Goal: Task Accomplishment & Management: Complete application form

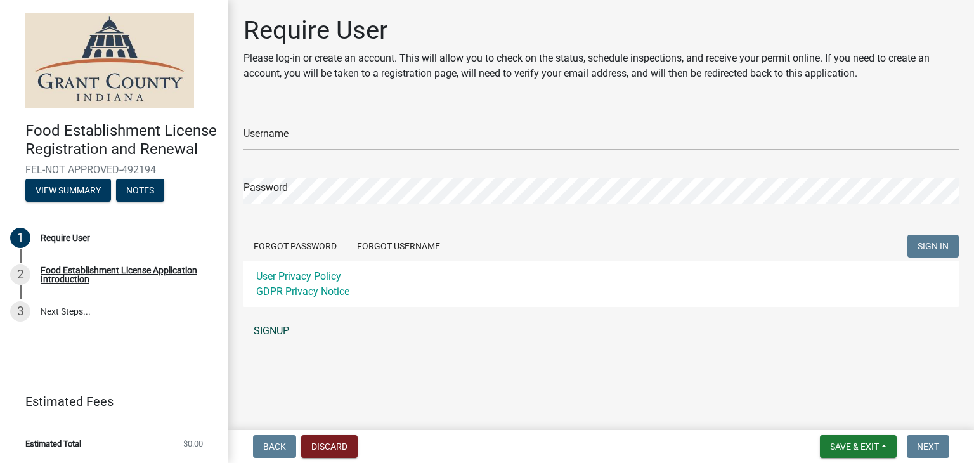
click at [271, 333] on link "SIGNUP" at bounding box center [601, 330] width 715 height 25
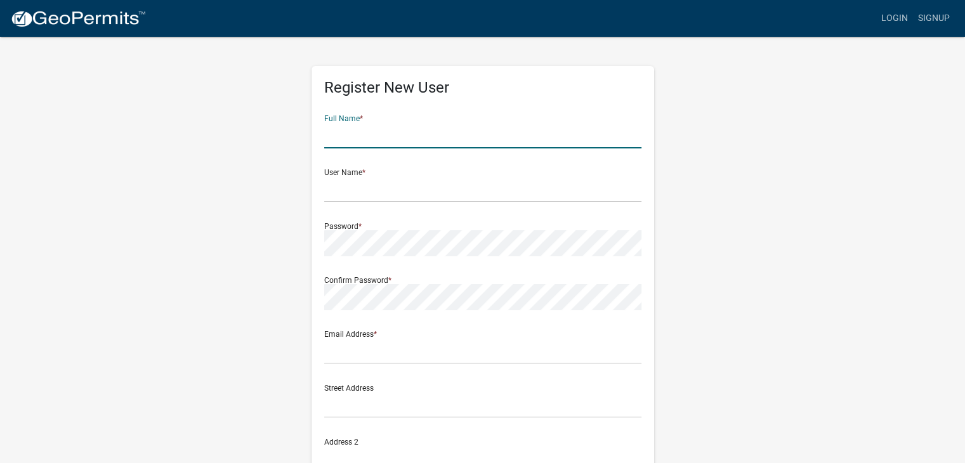
click at [345, 138] on input "text" at bounding box center [482, 135] width 317 height 26
type input "[PERSON_NAME]"
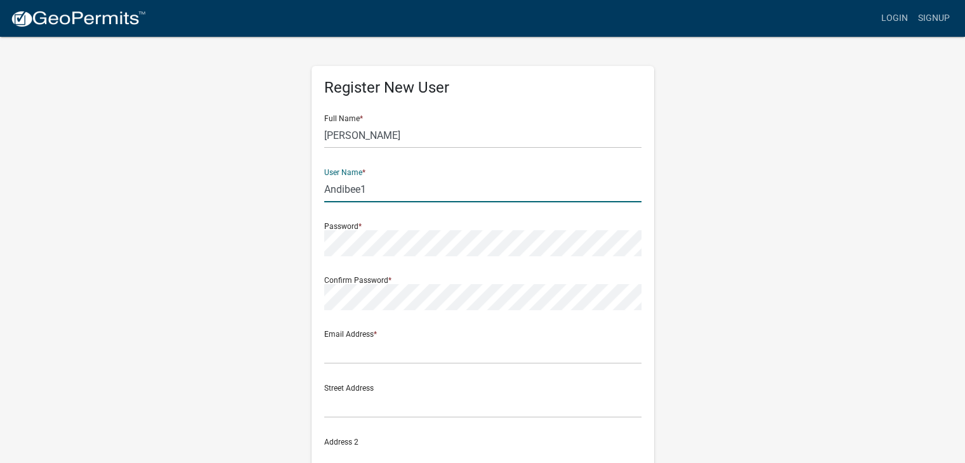
type input "Andibee1"
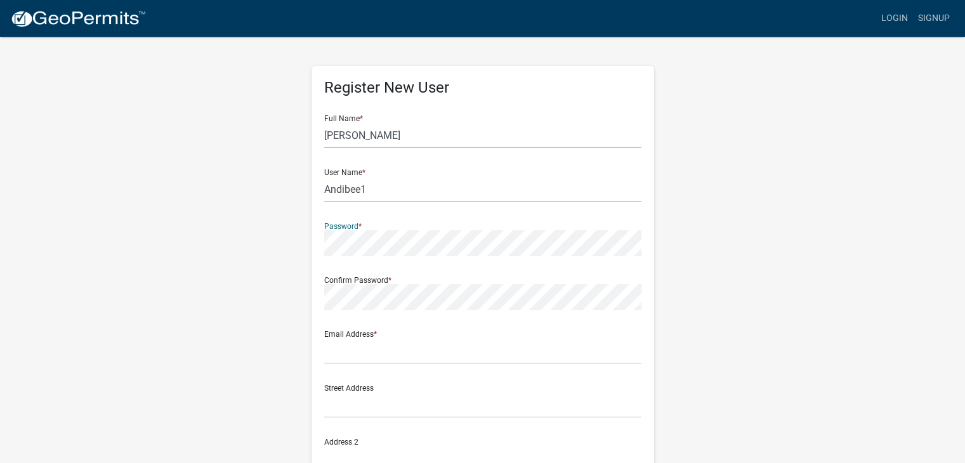
click at [337, 130] on input "text" at bounding box center [482, 135] width 317 height 26
type input "[PERSON_NAME]"
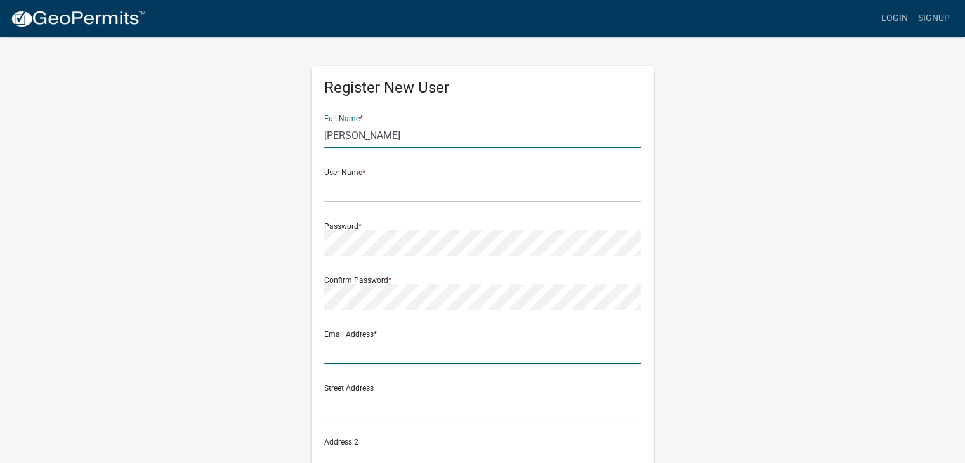
type input "[EMAIL_ADDRESS][DOMAIN_NAME]"
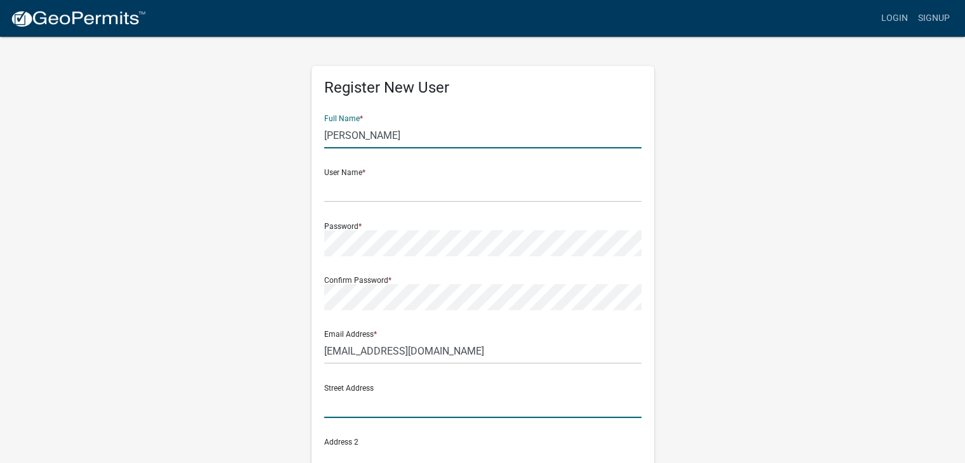
type input "[STREET_ADDRESS][US_STATE]"
type input "[PERSON_NAME]"
type input "IN"
type input "46953"
type input "7657495129"
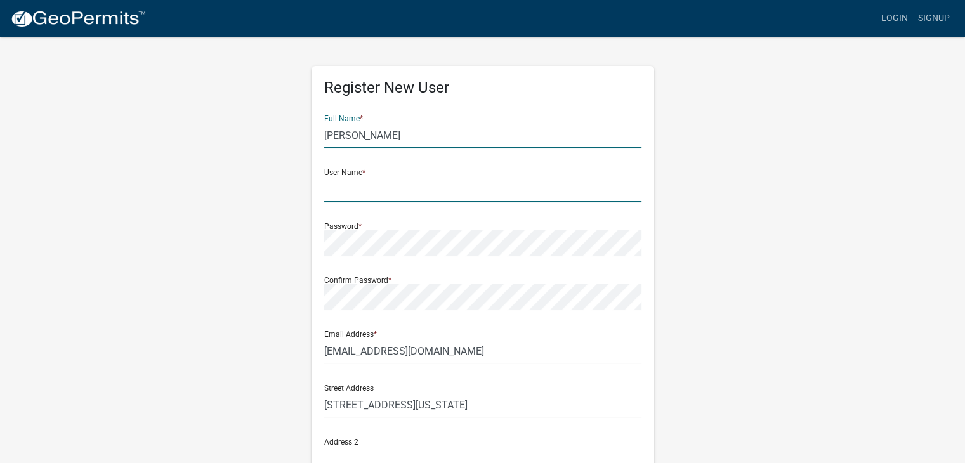
click at [360, 195] on input "text" at bounding box center [482, 189] width 317 height 26
type input "Andibee1"
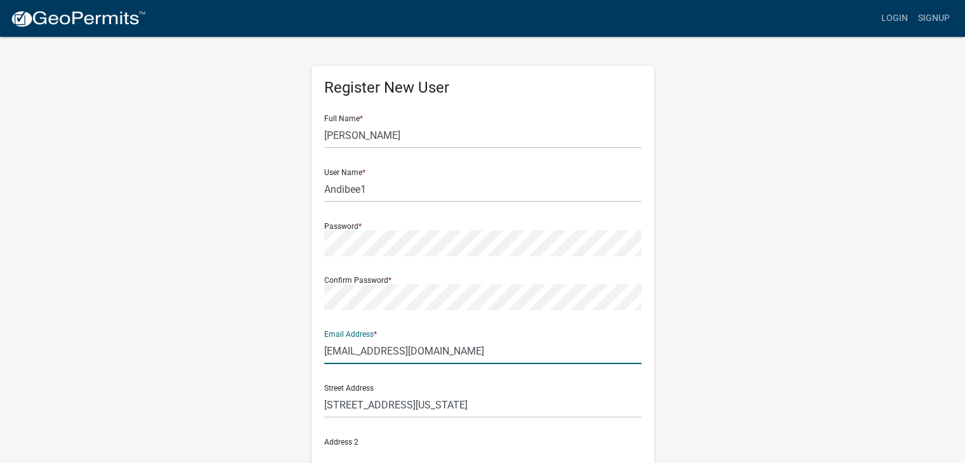
drag, startPoint x: 446, startPoint y: 350, endPoint x: 313, endPoint y: 360, distance: 134.2
click at [313, 360] on div "Register New User Full Name * [PERSON_NAME] User Name * Andibee1 Password * Con…" at bounding box center [482, 369] width 342 height 606
type input "[EMAIL_ADDRESS][DOMAIN_NAME]"
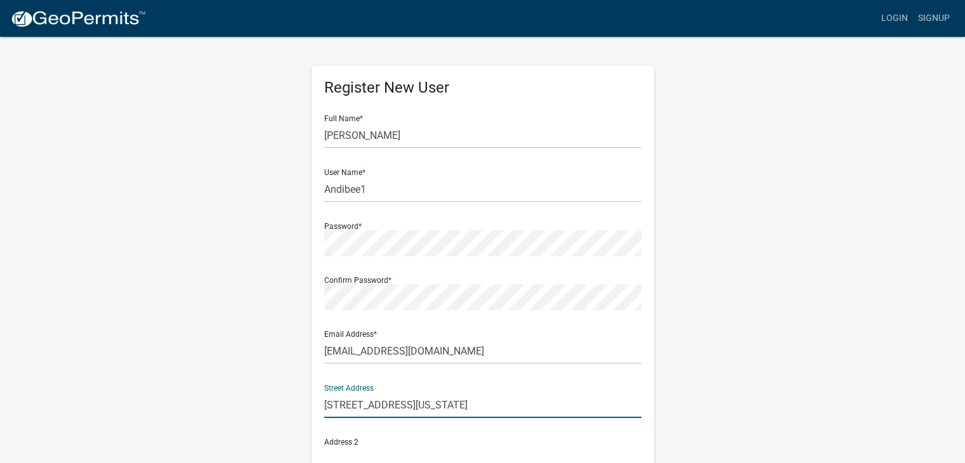
drag, startPoint x: 472, startPoint y: 405, endPoint x: 445, endPoint y: 409, distance: 27.5
click at [445, 409] on input "[STREET_ADDRESS][US_STATE]" at bounding box center [482, 405] width 317 height 26
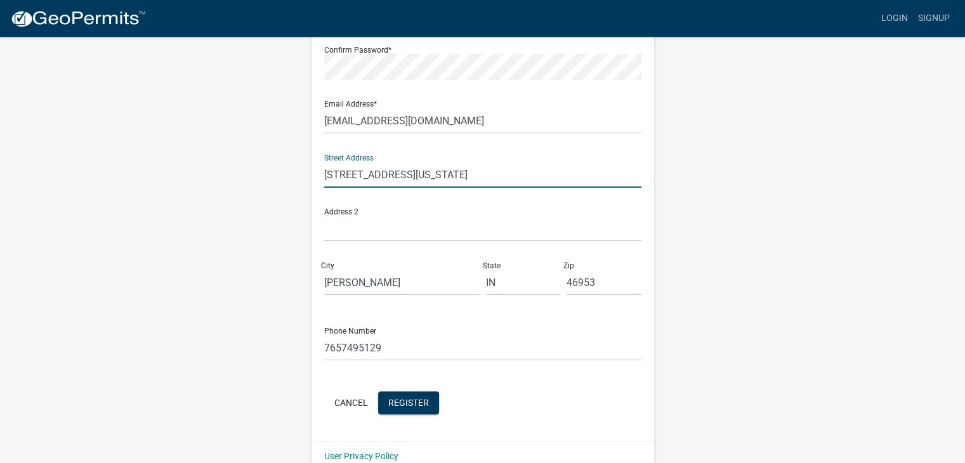
scroll to position [251, 0]
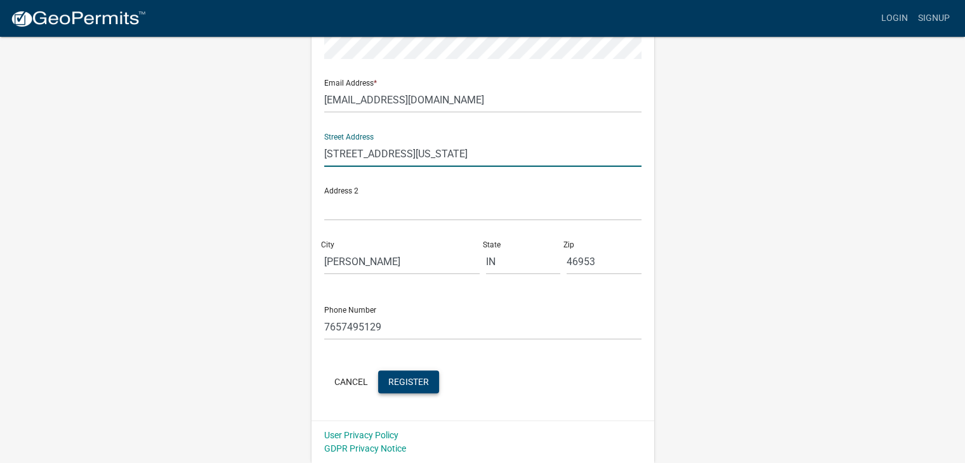
type input "[STREET_ADDRESS][US_STATE]"
click at [406, 386] on span "Register" at bounding box center [408, 381] width 41 height 10
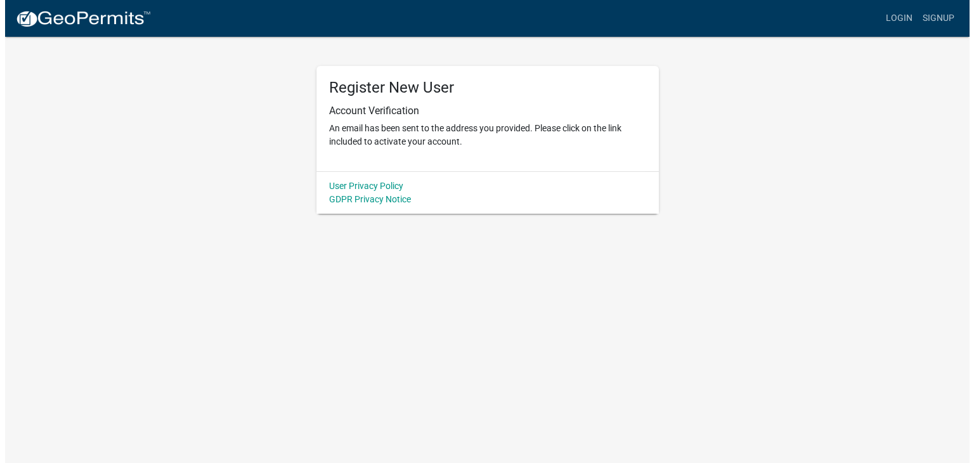
scroll to position [0, 0]
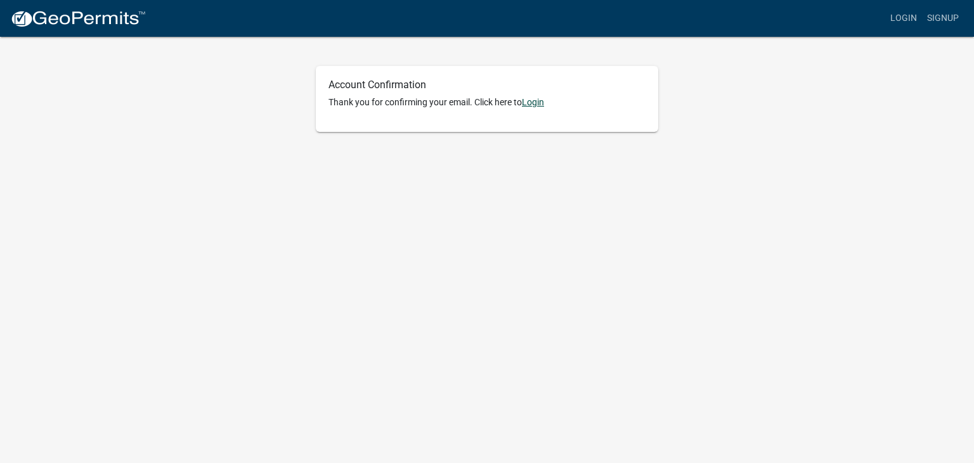
click at [533, 103] on link "Login" at bounding box center [533, 102] width 22 height 10
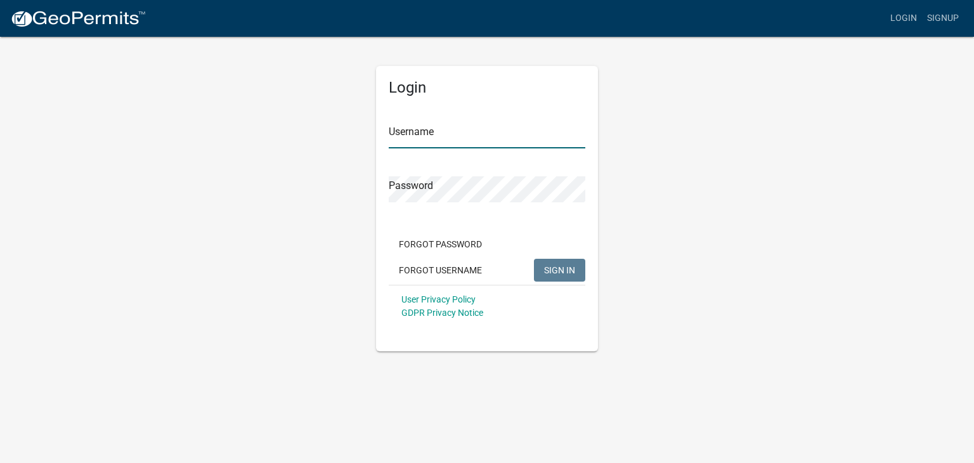
type input "Andibee1"
click at [558, 268] on span "SIGN IN" at bounding box center [559, 269] width 31 height 10
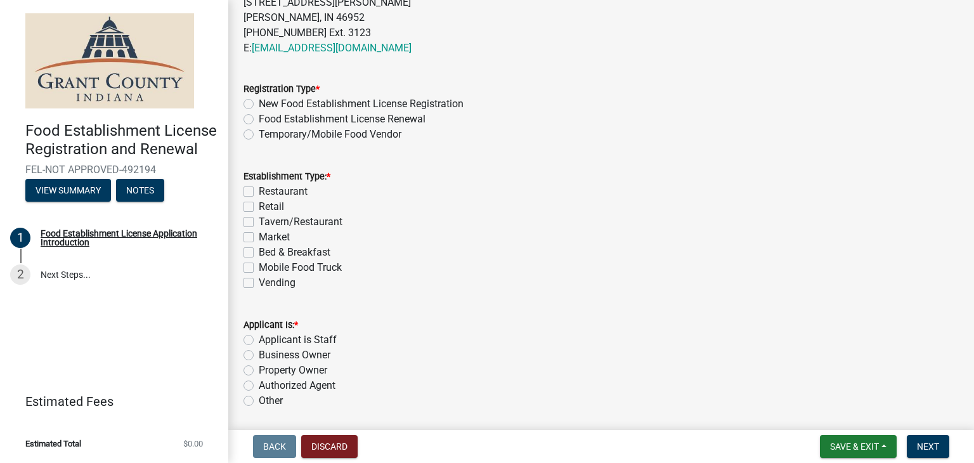
scroll to position [495, 0]
click at [259, 103] on label "New Food Establishment License Registration" at bounding box center [361, 104] width 205 height 15
click at [259, 103] on input "New Food Establishment License Registration" at bounding box center [263, 101] width 8 height 8
radio input "true"
click at [259, 190] on label "Restaurant" at bounding box center [283, 192] width 49 height 15
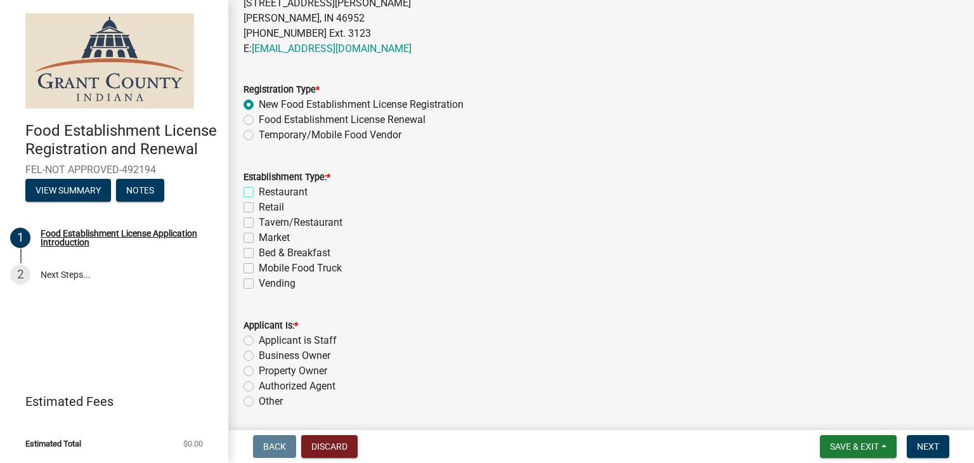
click at [259, 190] on input "Restaurant" at bounding box center [263, 189] width 8 height 8
checkbox input "true"
checkbox input "false"
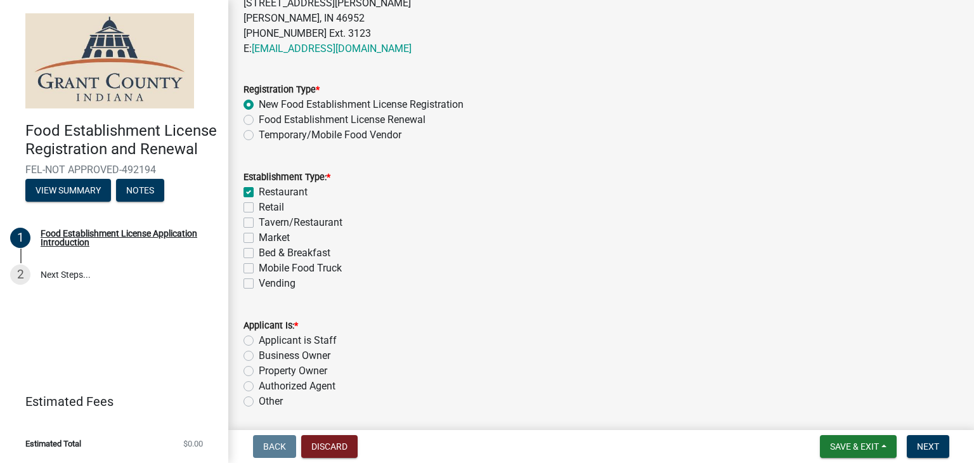
checkbox input "false"
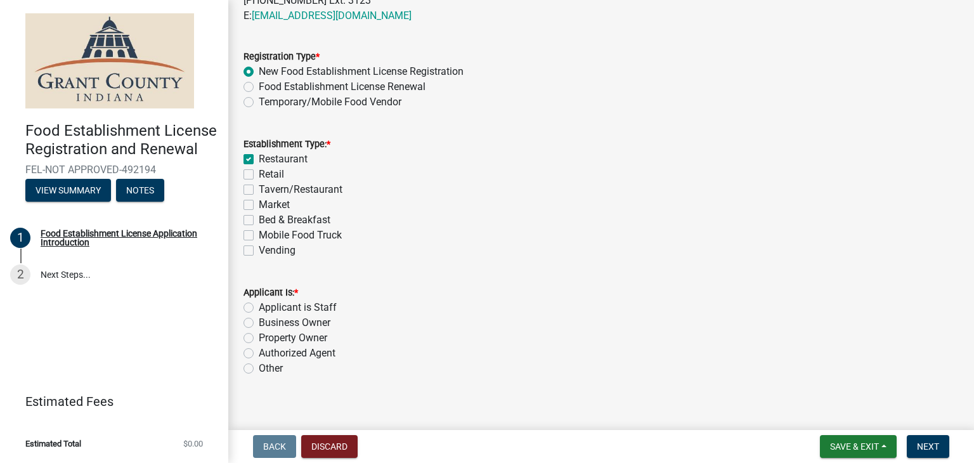
scroll to position [540, 0]
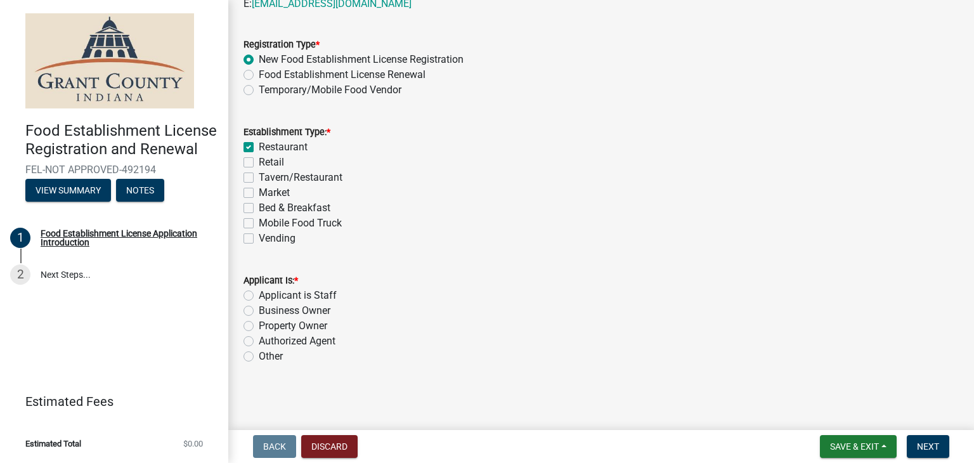
click at [259, 308] on label "Business Owner" at bounding box center [295, 310] width 72 height 15
click at [259, 308] on input "Business Owner" at bounding box center [263, 307] width 8 height 8
radio input "true"
click at [930, 447] on span "Next" at bounding box center [928, 446] width 22 height 10
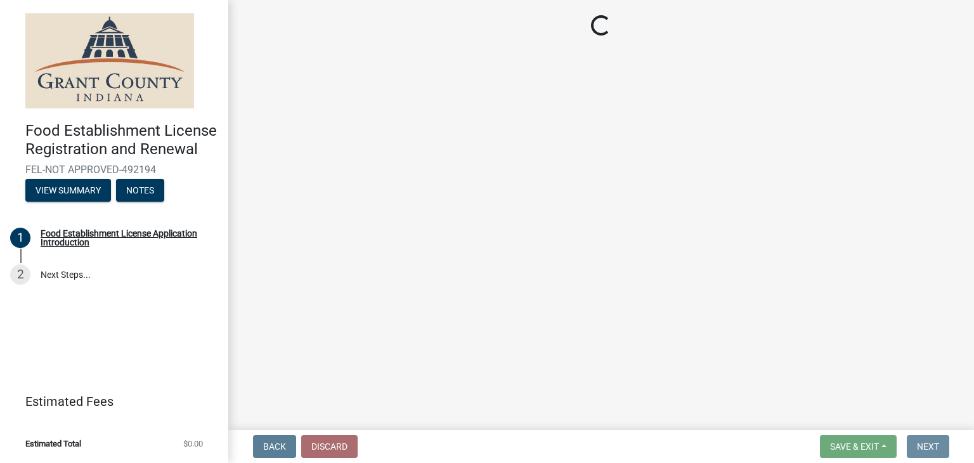
scroll to position [0, 0]
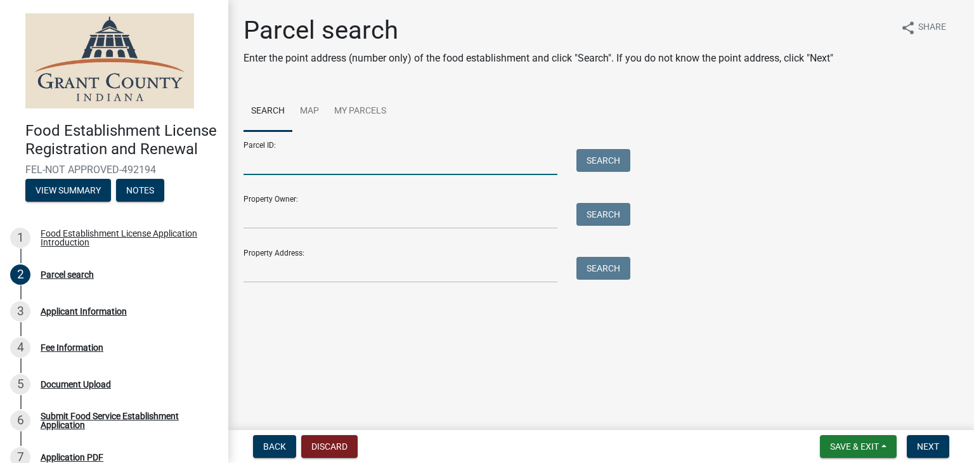
click at [384, 160] on input "Parcel ID:" at bounding box center [401, 162] width 314 height 26
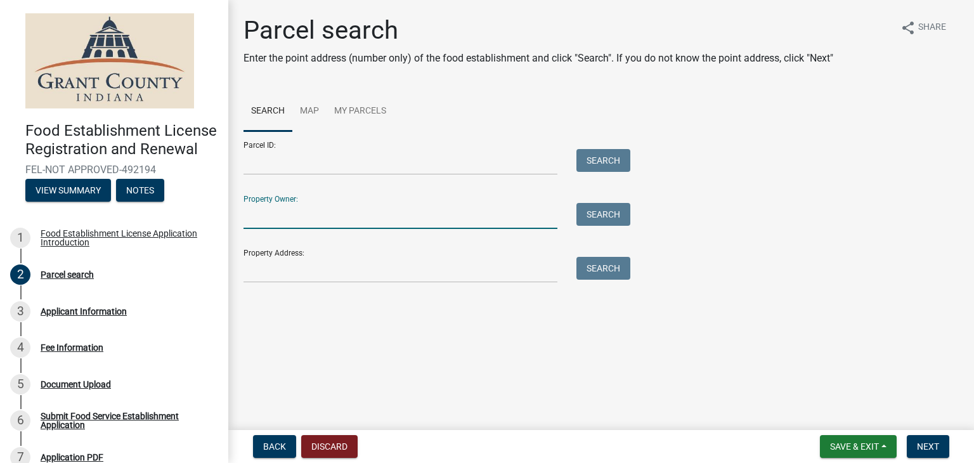
click at [257, 212] on input "Property Owner:" at bounding box center [401, 216] width 314 height 26
type input "[PERSON_NAME]"
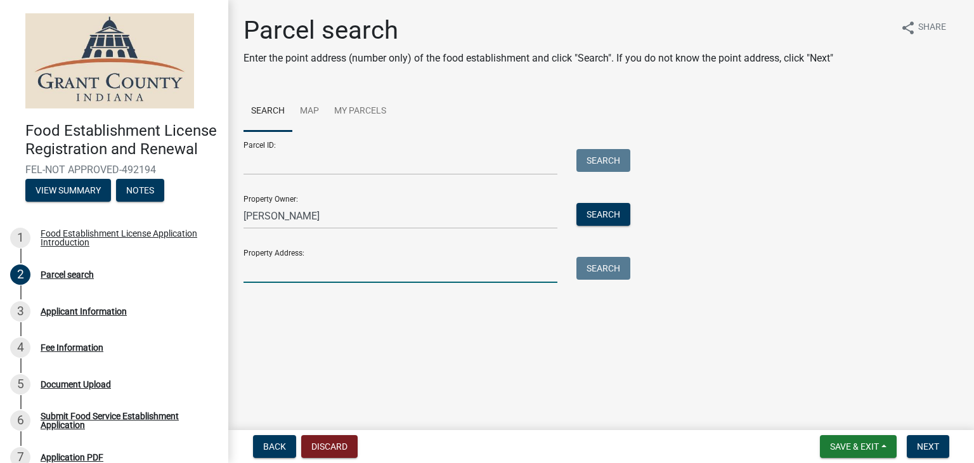
click at [281, 273] on input "Property Address:" at bounding box center [401, 270] width 314 height 26
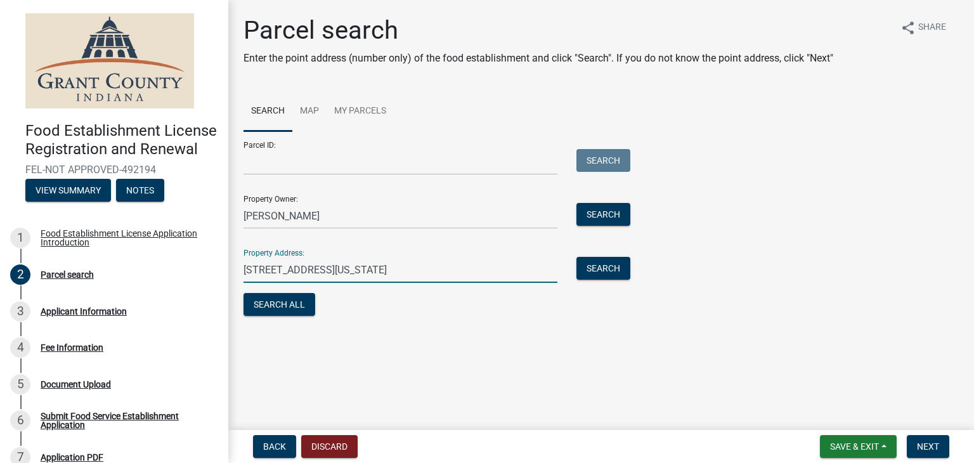
type input "428 S Washington St. M1 Marion, IN"
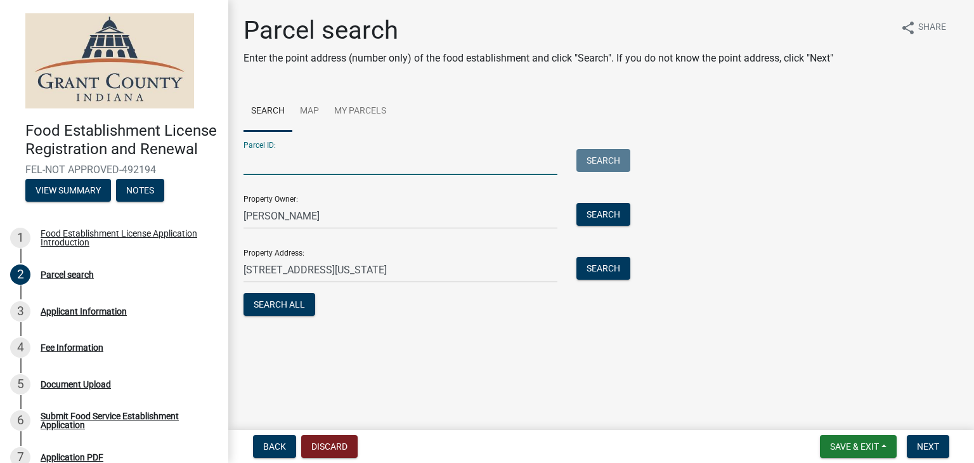
click at [327, 160] on input "Parcel ID:" at bounding box center [401, 162] width 314 height 26
paste input "27-07-06-402-111.000-002 016-01015-00"
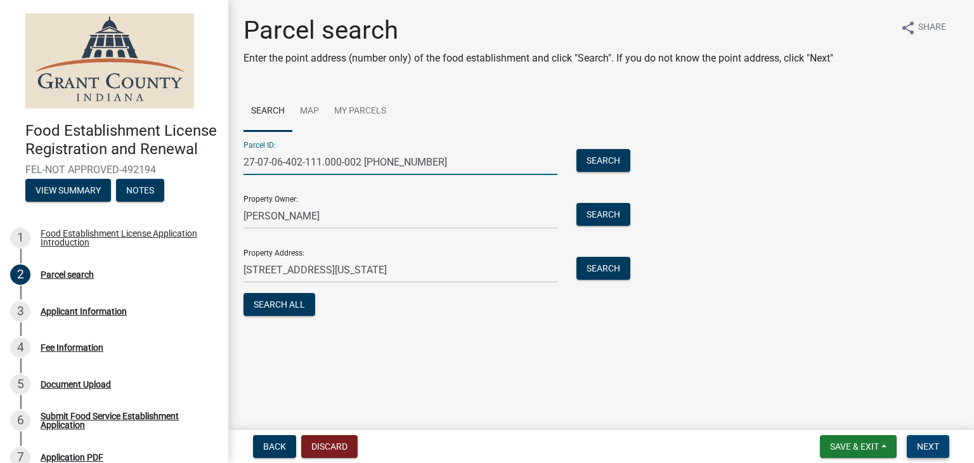
type input "27-07-06-402-111.000-002 016-01015-00"
click at [927, 440] on button "Next" at bounding box center [928, 446] width 42 height 23
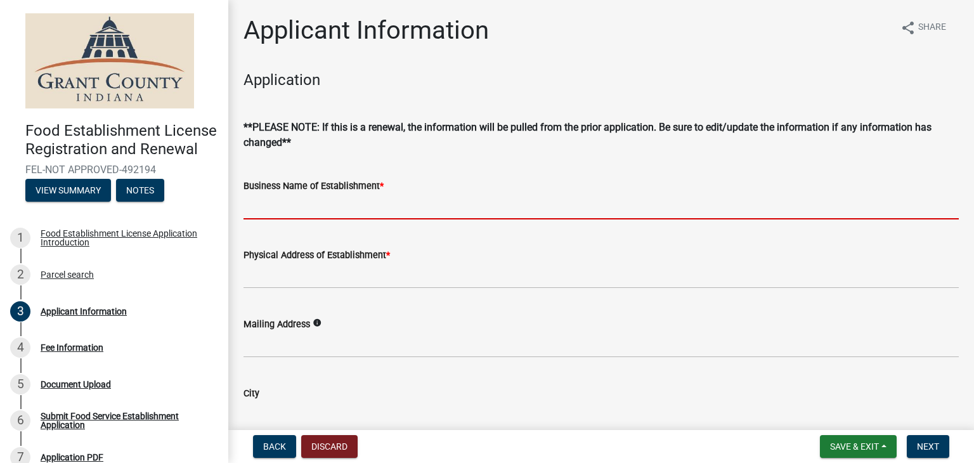
click at [388, 204] on input "Business Name of Establishment *" at bounding box center [601, 206] width 715 height 26
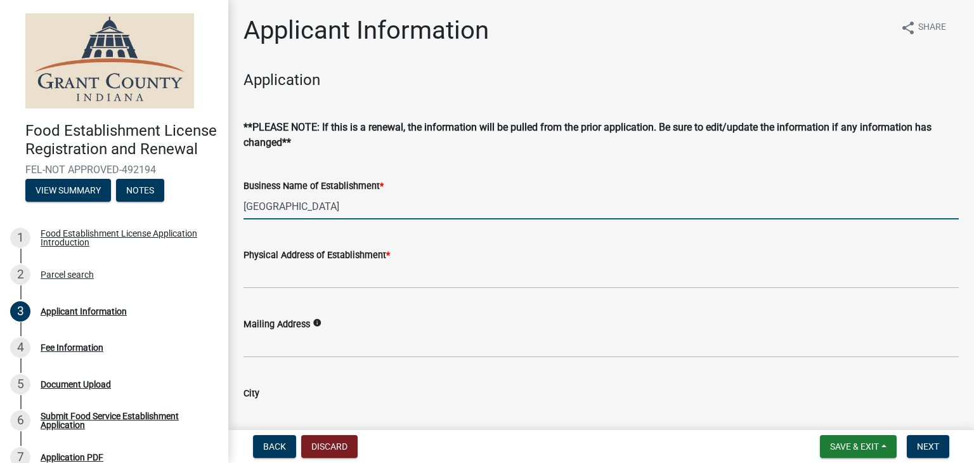
type input "Boston Hill Event Room"
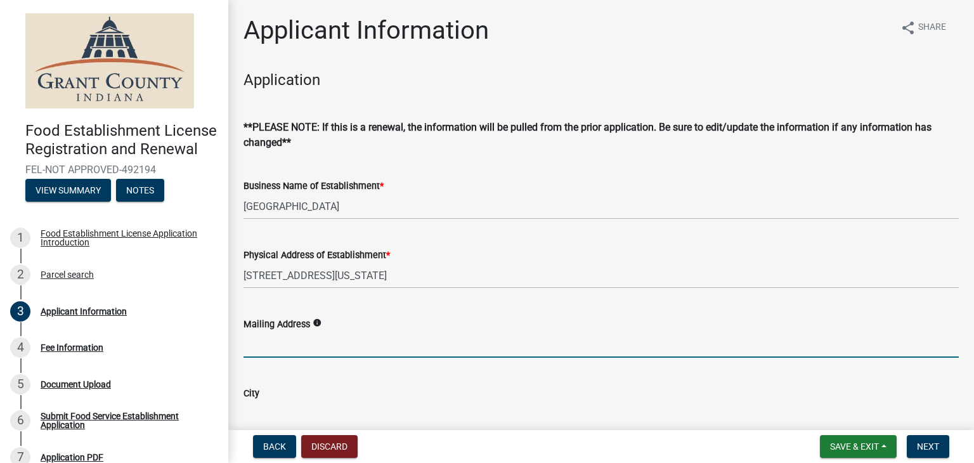
click at [275, 344] on input "Mailing Address" at bounding box center [601, 345] width 715 height 26
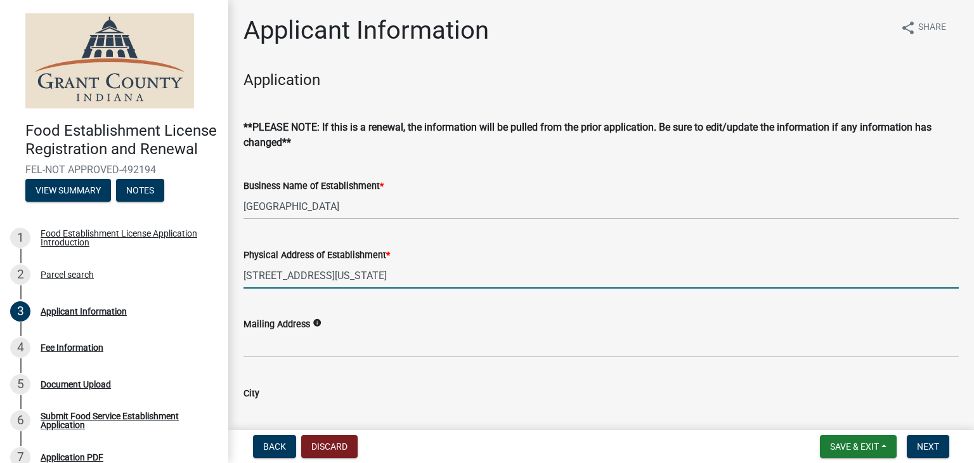
click at [413, 270] on input "428 S Washington St. Suite 121" at bounding box center [601, 276] width 715 height 26
type input "428 S Washington St. Suite 121 Marion, IN"
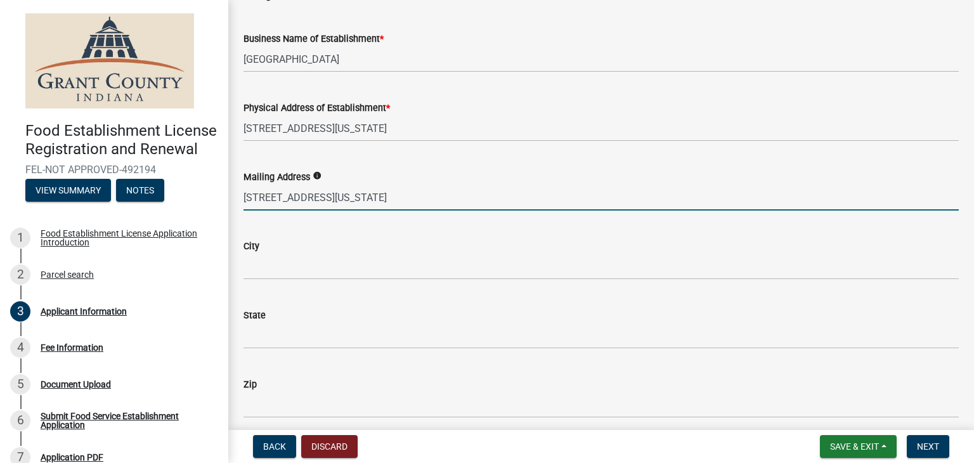
scroll to position [150, 0]
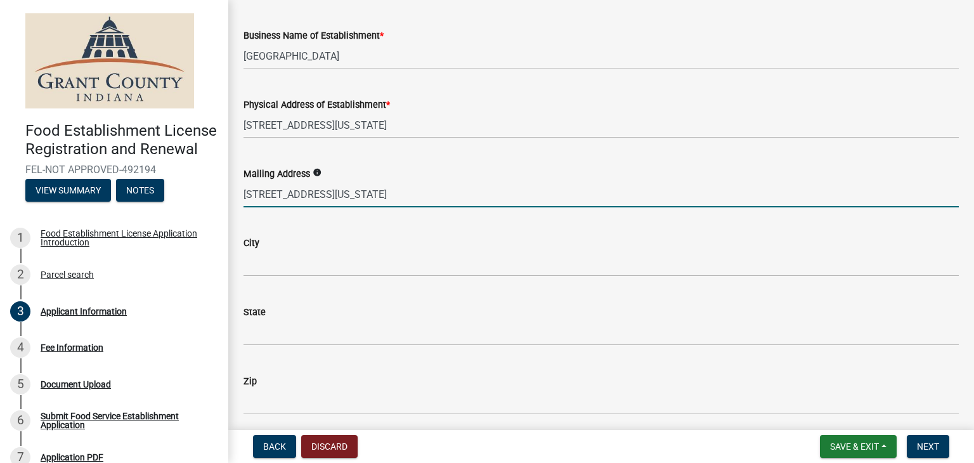
type input "428 S Washington St. M1"
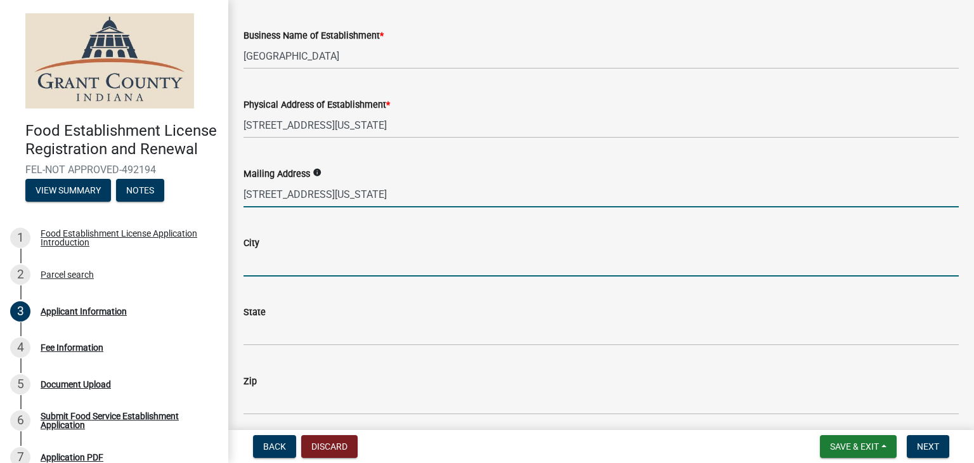
click at [270, 257] on input "City" at bounding box center [601, 264] width 715 height 26
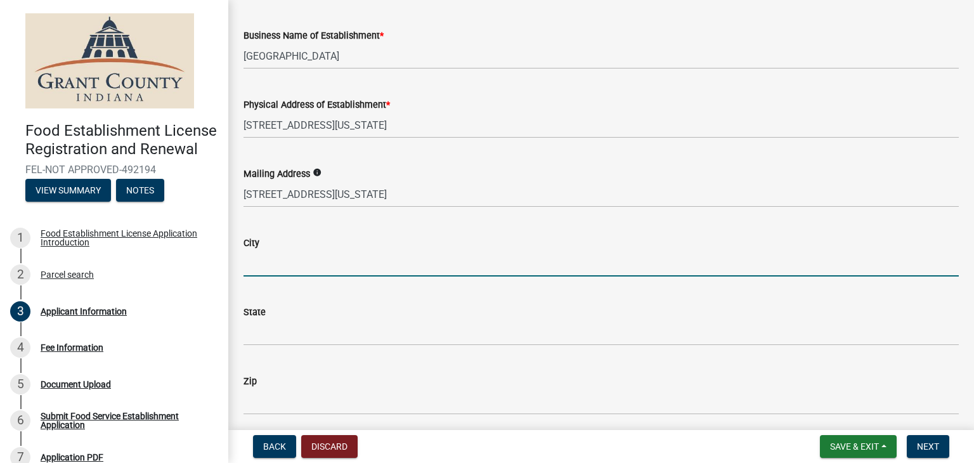
drag, startPoint x: 270, startPoint y: 257, endPoint x: 413, endPoint y: 270, distance: 143.3
click at [413, 270] on input "City" at bounding box center [601, 264] width 715 height 26
type input "[PERSON_NAME]"
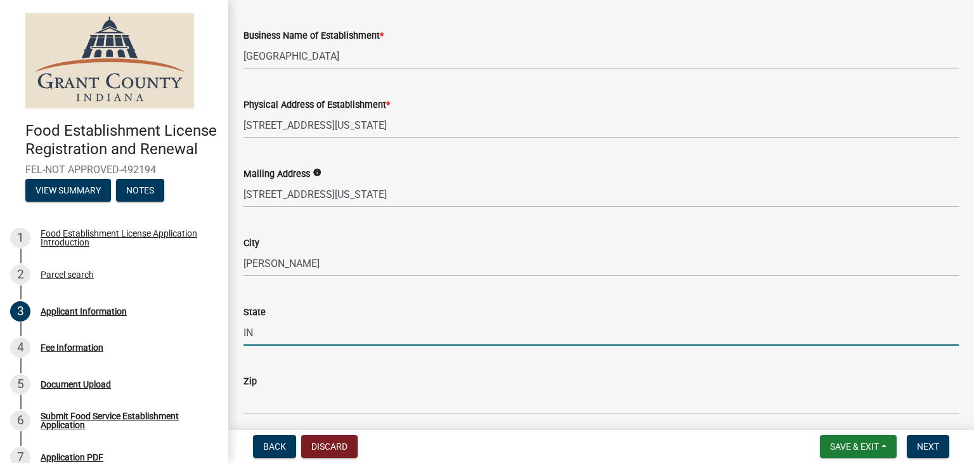
type input "IN"
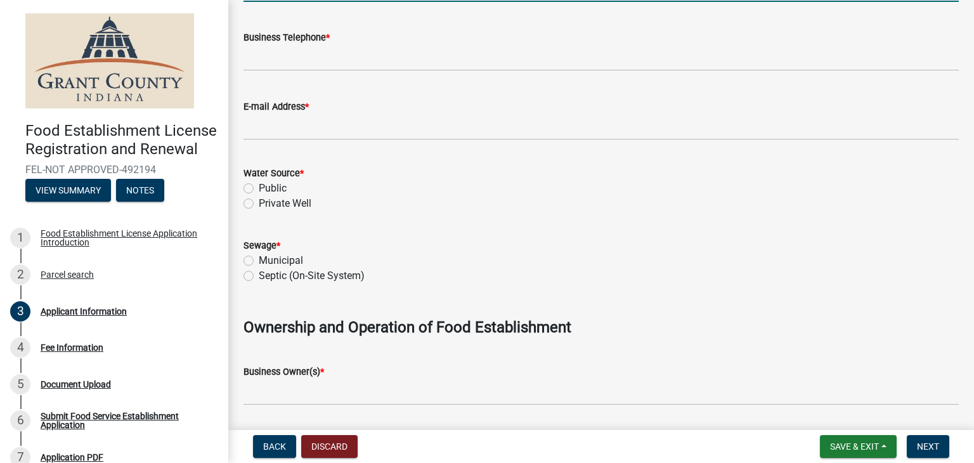
scroll to position [566, 0]
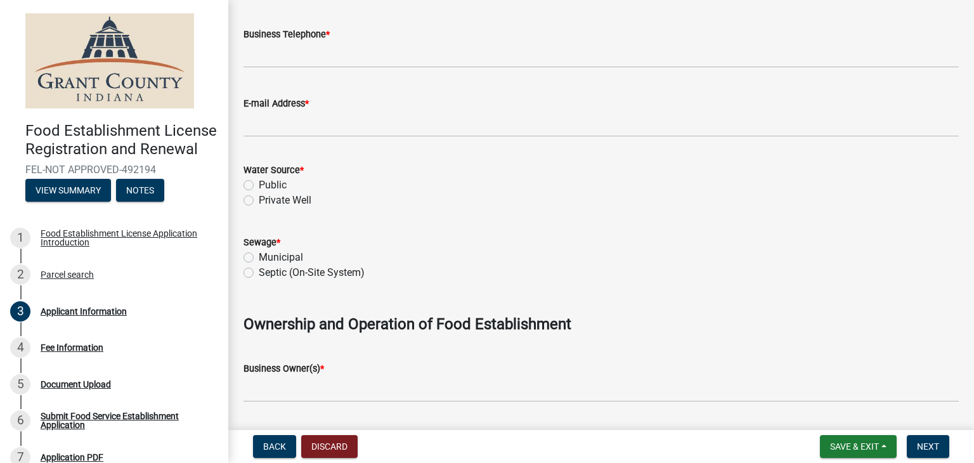
type input "46953"
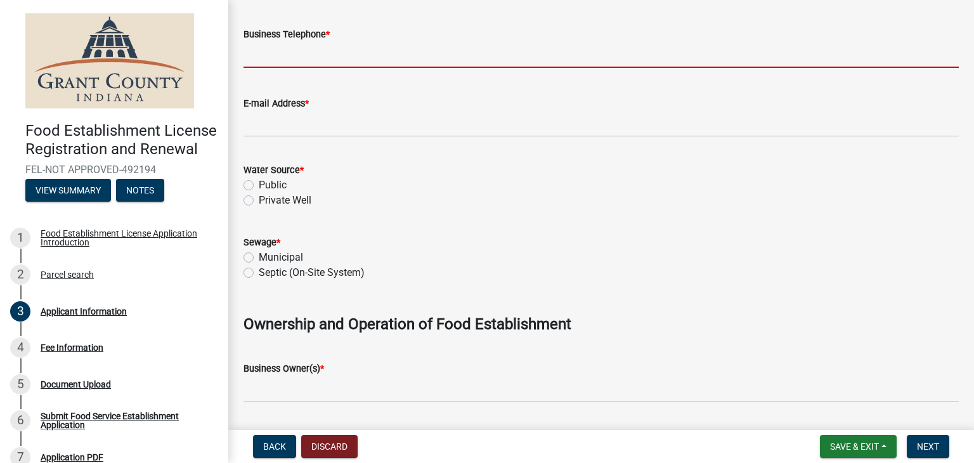
click at [263, 57] on input "Business Telephone *" at bounding box center [601, 55] width 715 height 26
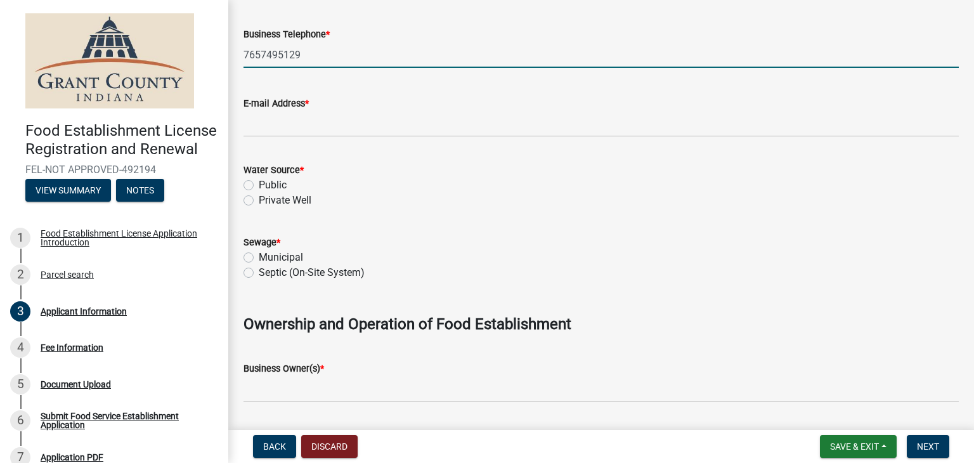
type input "7657495129"
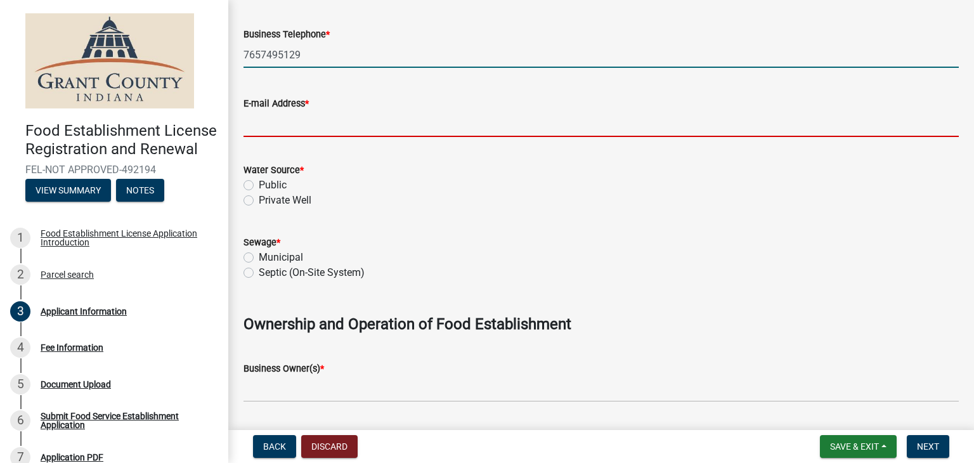
click at [282, 130] on input "E-mail Address *" at bounding box center [601, 124] width 715 height 26
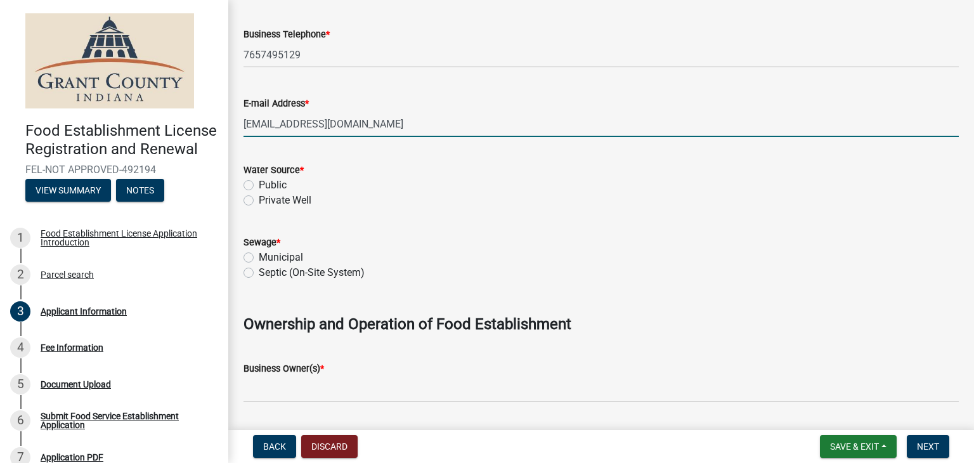
type input "[EMAIL_ADDRESS][DOMAIN_NAME]"
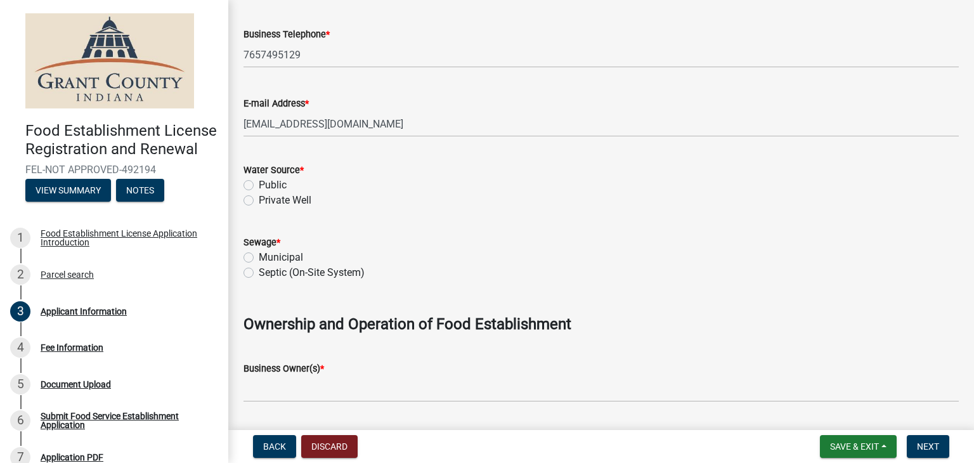
click at [259, 185] on label "Public" at bounding box center [273, 185] width 28 height 15
click at [259, 185] on input "Public" at bounding box center [263, 182] width 8 height 8
radio input "true"
click at [259, 262] on label "Municipal" at bounding box center [281, 257] width 44 height 15
click at [259, 258] on input "Municipal" at bounding box center [263, 254] width 8 height 8
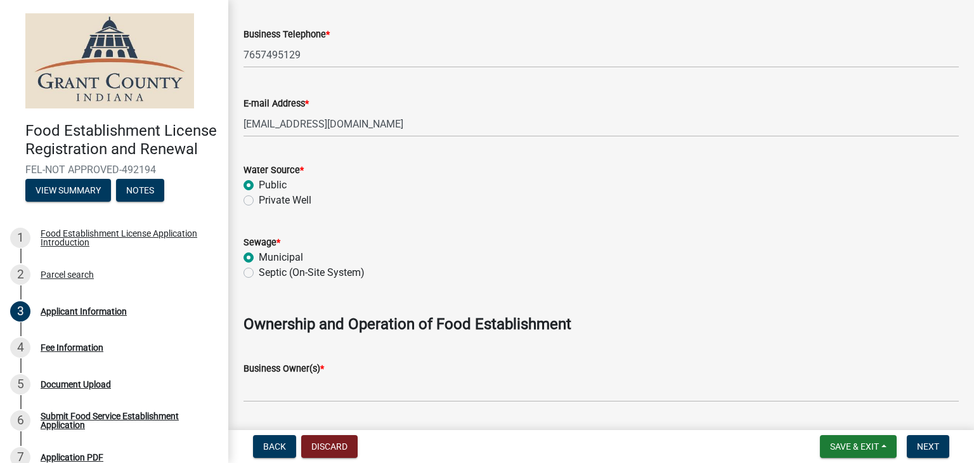
radio input "true"
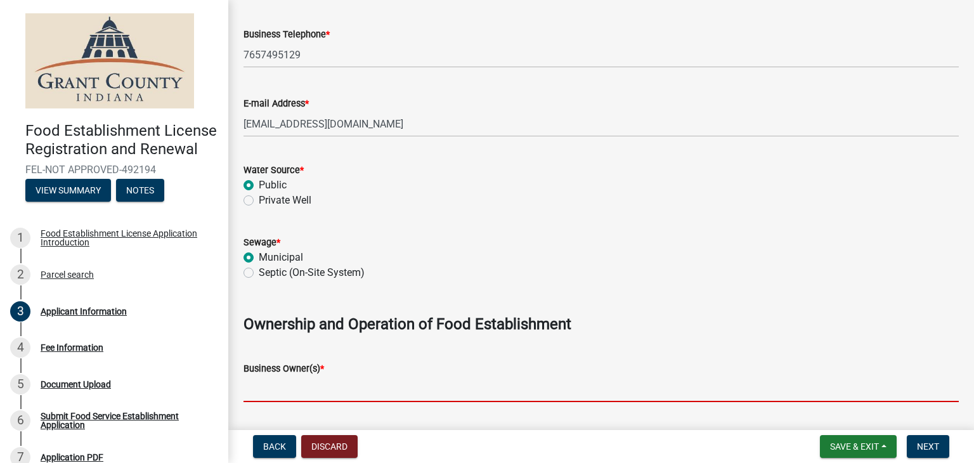
click at [308, 389] on input "Business Owner(s) *" at bounding box center [601, 389] width 715 height 26
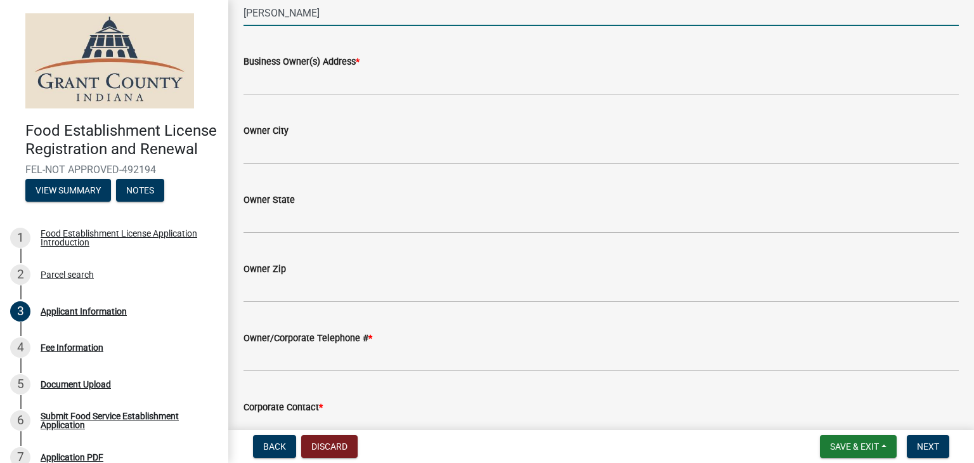
scroll to position [914, 0]
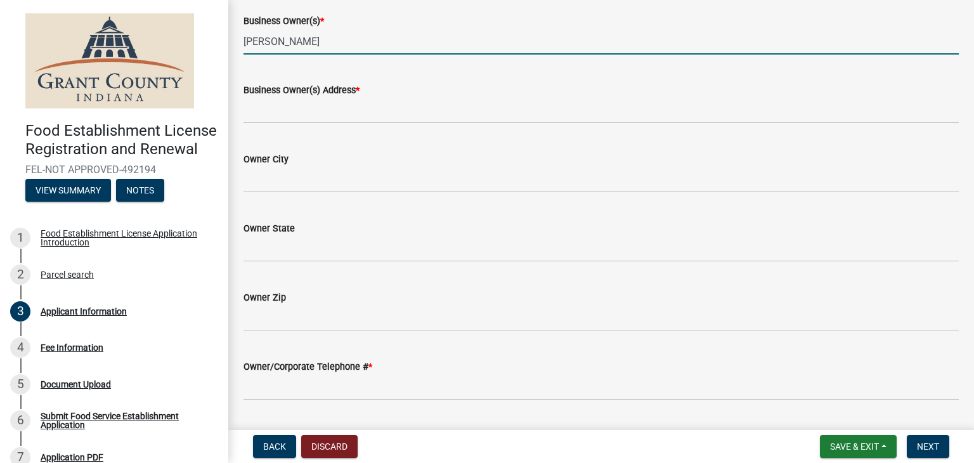
type input "[PERSON_NAME]"
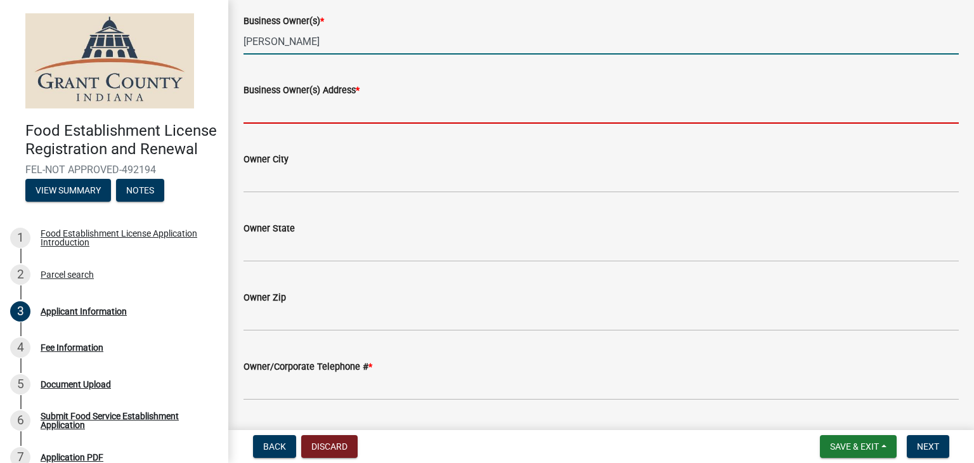
click at [298, 107] on input "Business Owner(s) Address *" at bounding box center [601, 111] width 715 height 26
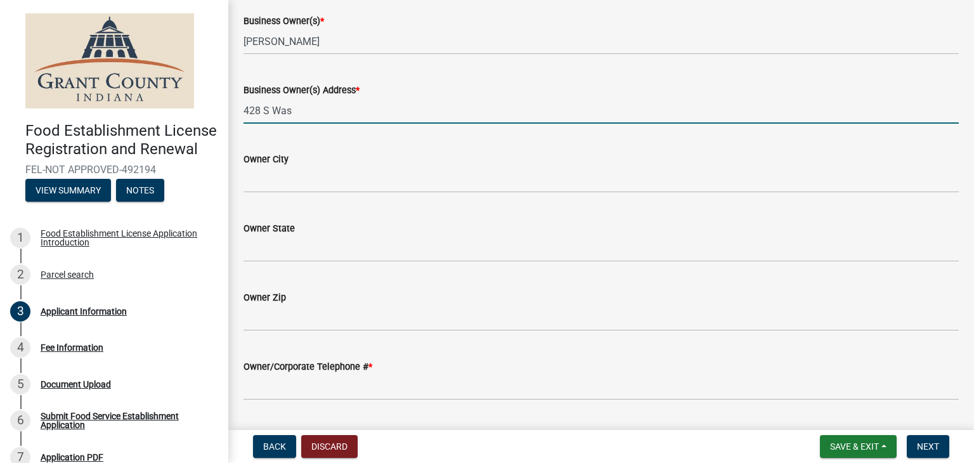
type input "[STREET_ADDRESS][US_STATE]"
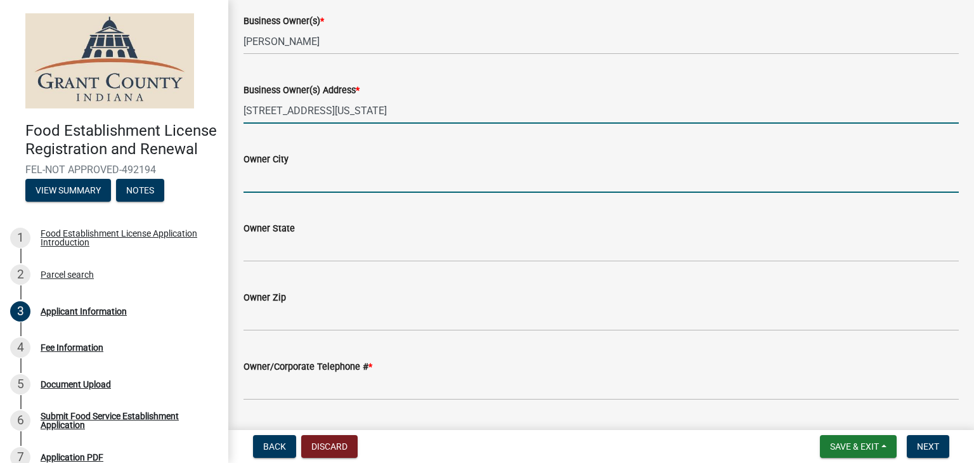
type input "[PERSON_NAME]"
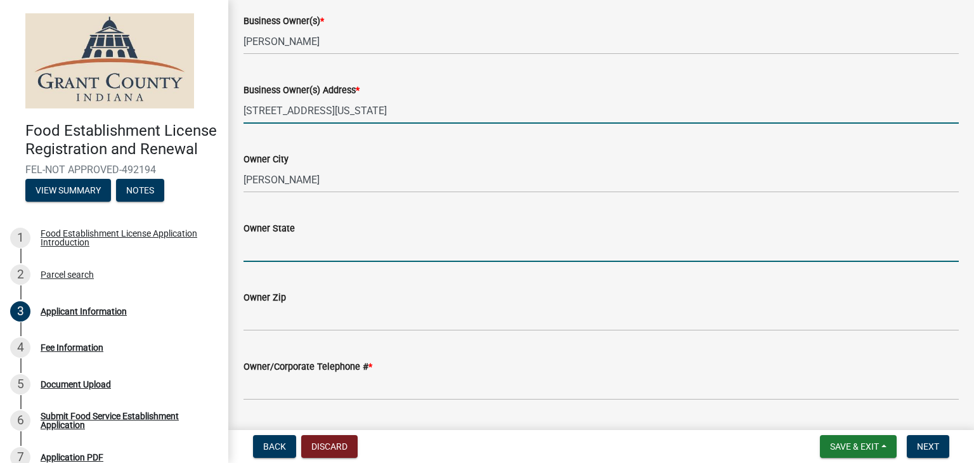
type input "IN"
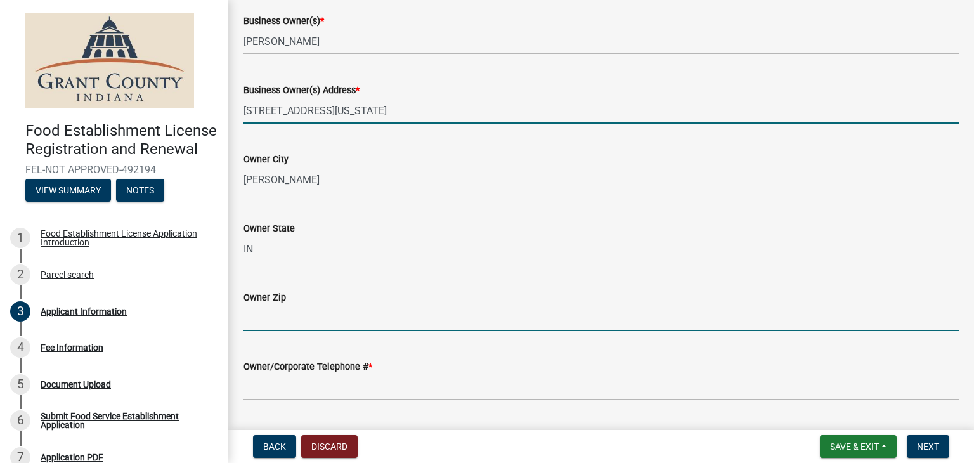
type input "46953"
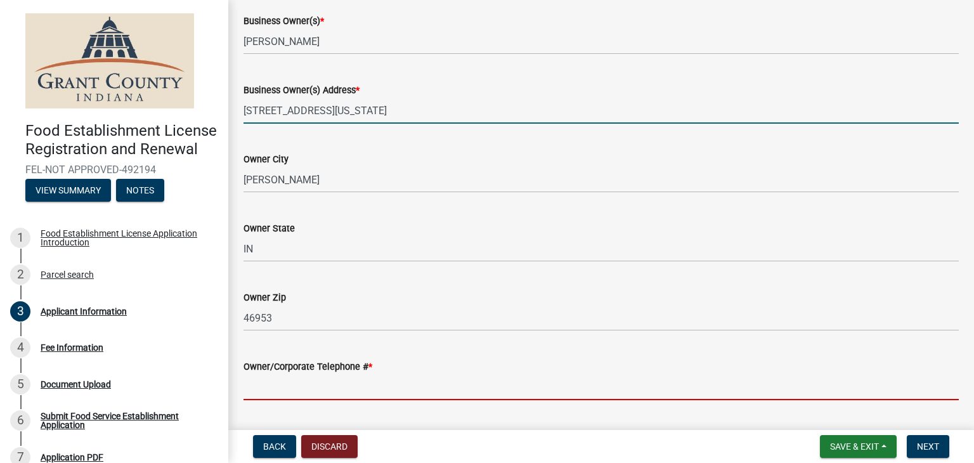
type input "7657495129"
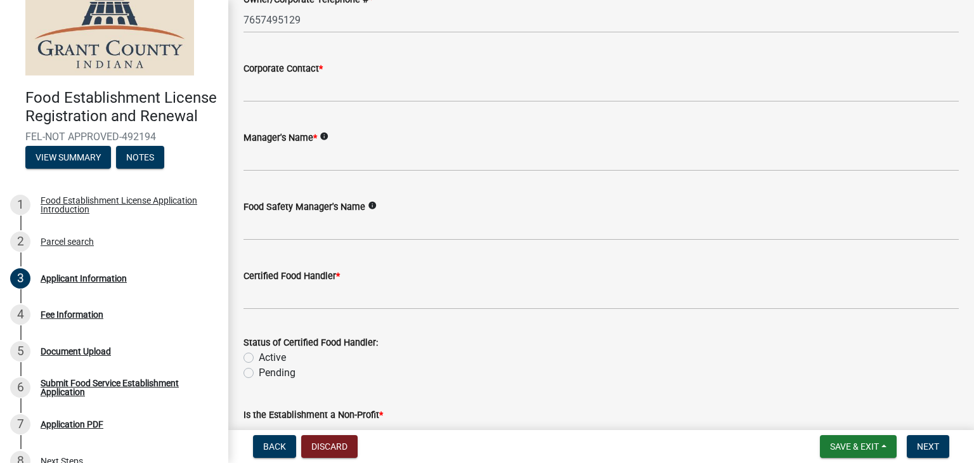
scroll to position [19, 0]
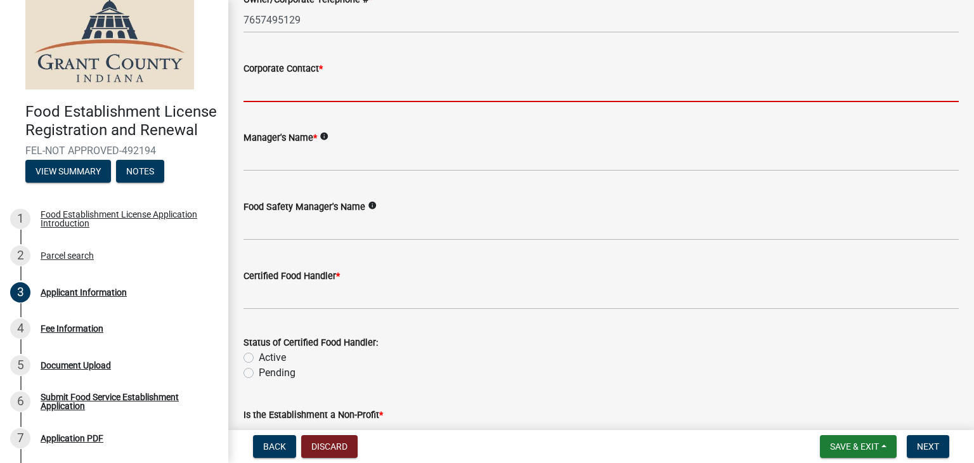
click at [275, 95] on input "Corporate Contact *" at bounding box center [601, 89] width 715 height 26
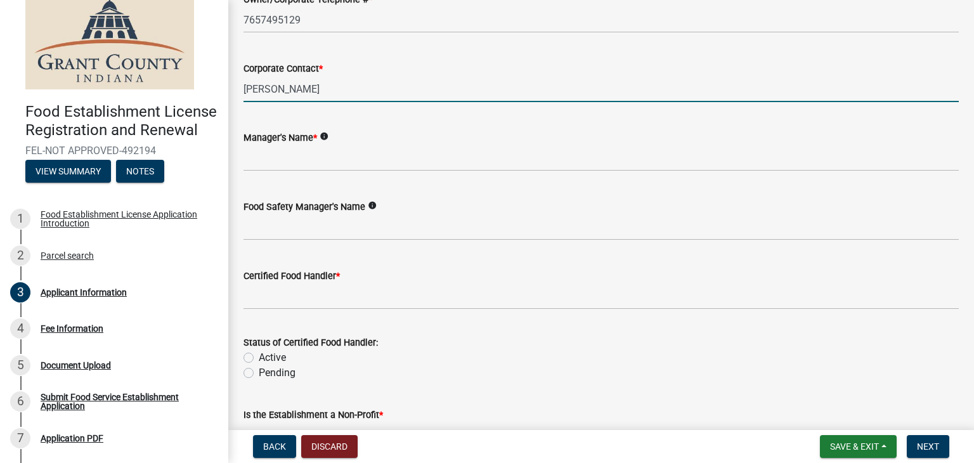
type input "[PERSON_NAME]"
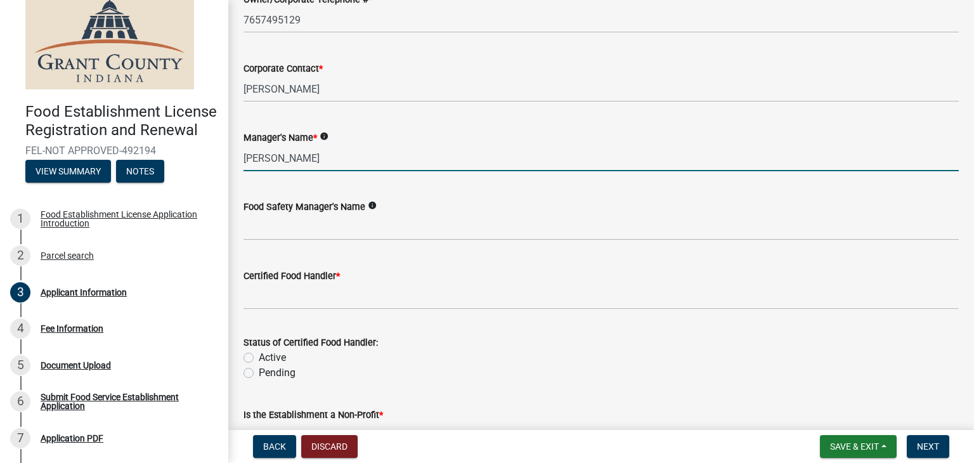
type input "[PERSON_NAME]"
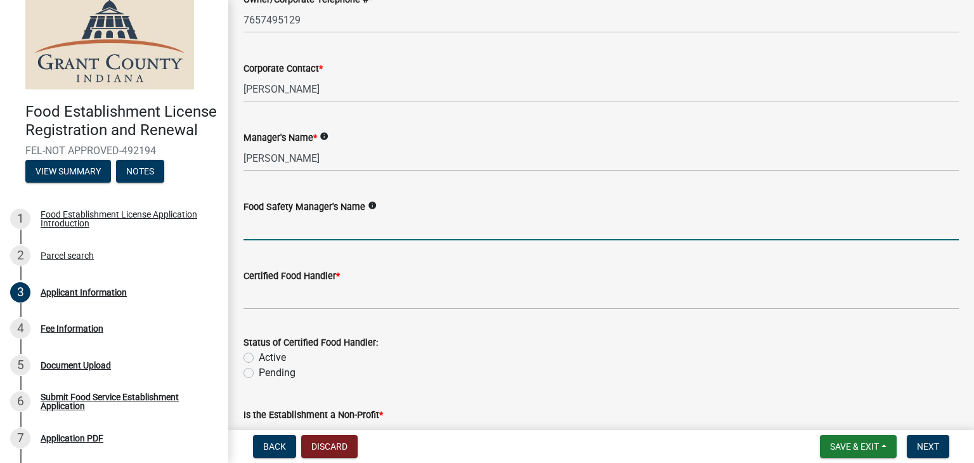
type input "A"
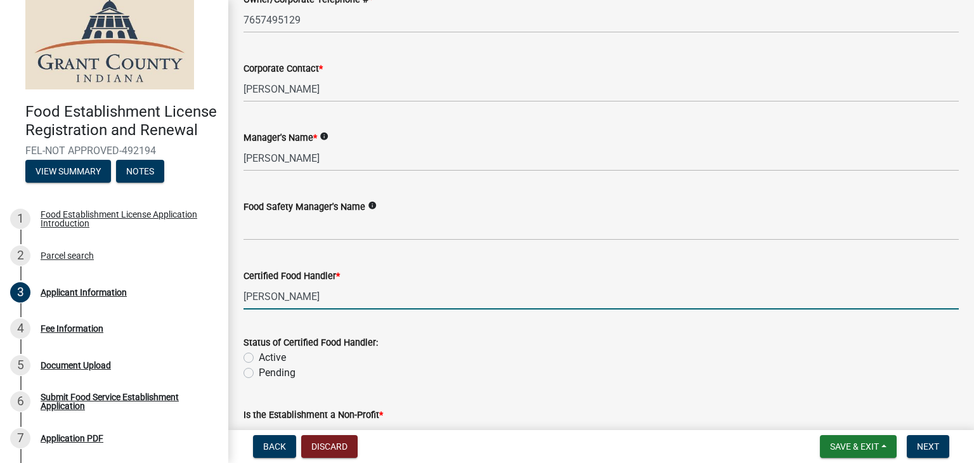
type input "[PERSON_NAME]"
click at [259, 374] on label "Pending" at bounding box center [277, 372] width 37 height 15
click at [259, 374] on input "Pending" at bounding box center [263, 369] width 8 height 8
radio input "true"
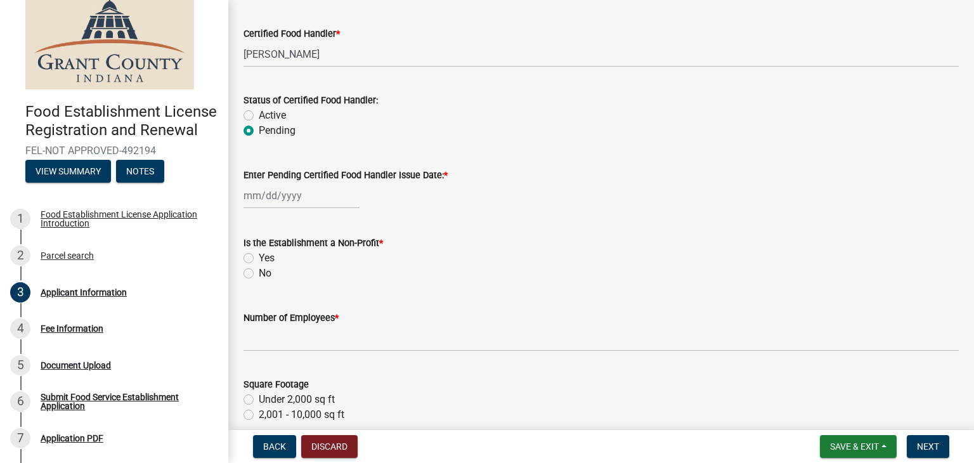
scroll to position [1561, 0]
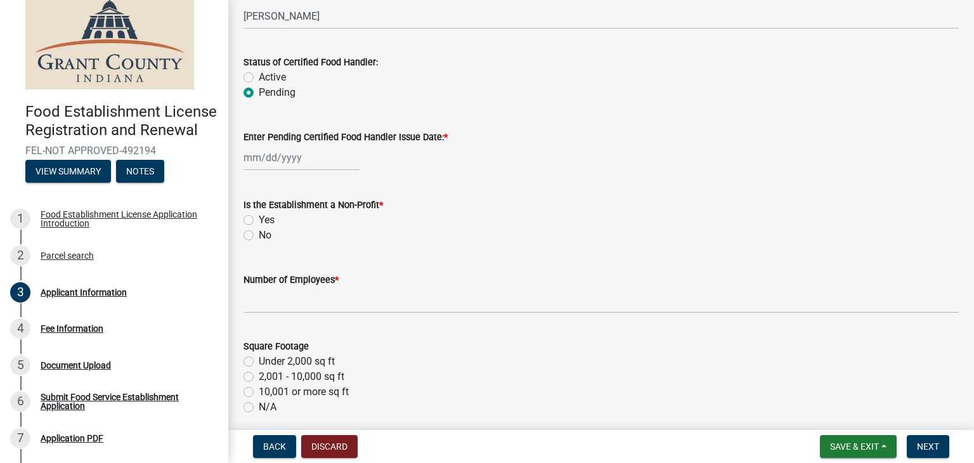
click at [259, 237] on label "No" at bounding box center [265, 235] width 13 height 15
click at [259, 236] on input "No" at bounding box center [263, 232] width 8 height 8
radio input "true"
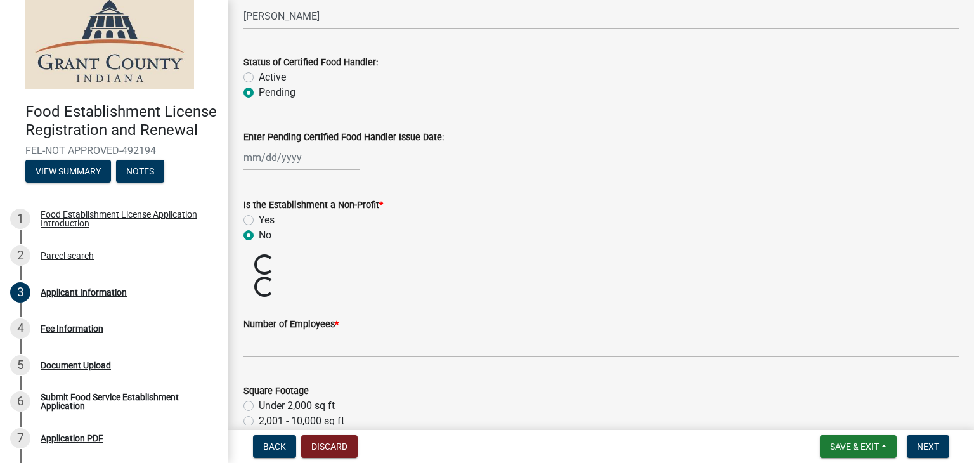
click at [266, 383] on div "Square Footage" at bounding box center [601, 390] width 715 height 15
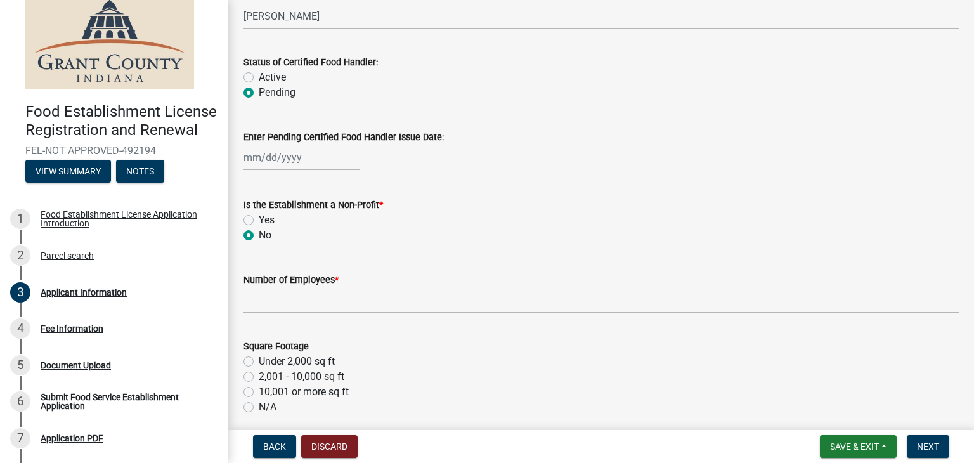
click at [259, 358] on label "Under 2,000 sq ft" at bounding box center [297, 361] width 76 height 15
click at [259, 358] on input "Under 2,000 sq ft" at bounding box center [263, 358] width 8 height 8
radio input "true"
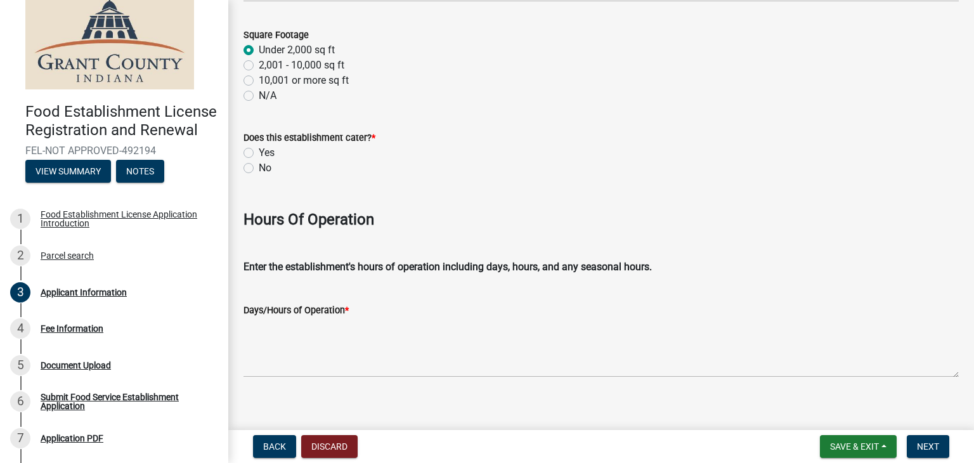
scroll to position [1879, 0]
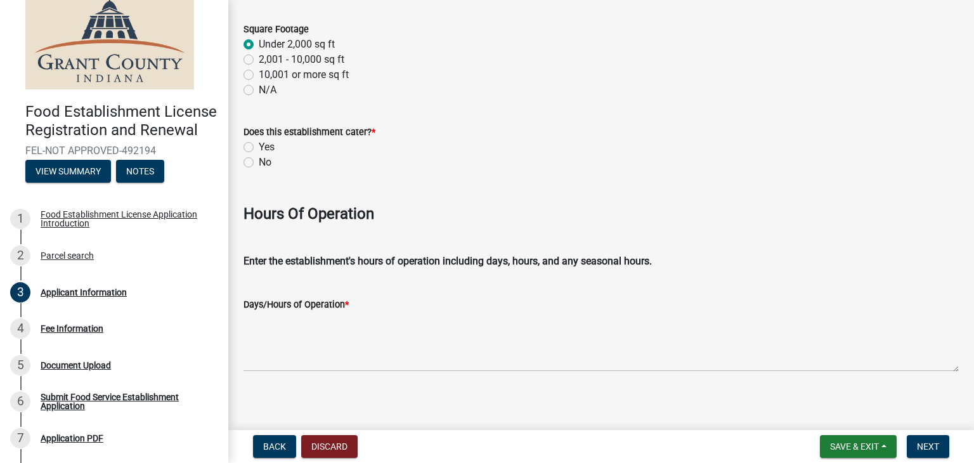
click at [259, 148] on label "Yes" at bounding box center [267, 147] width 16 height 15
click at [259, 148] on input "Yes" at bounding box center [263, 144] width 8 height 8
radio input "true"
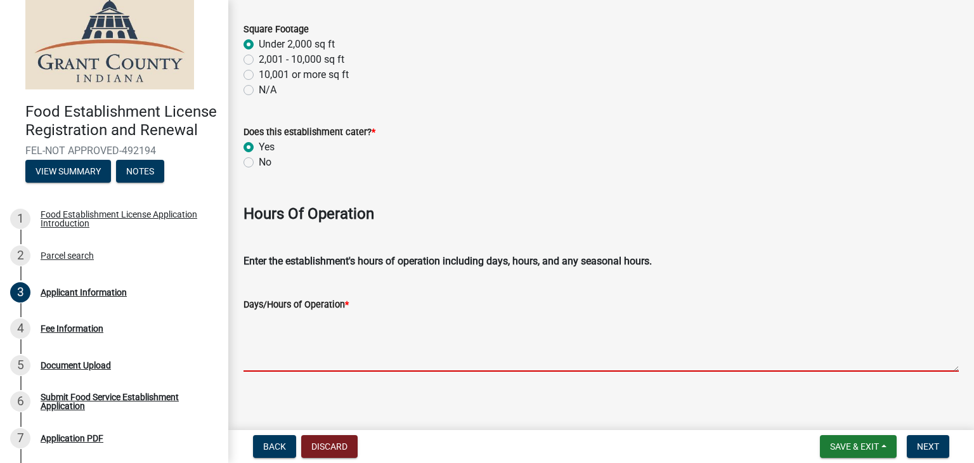
click at [303, 358] on textarea "Days/Hours of Operation *" at bounding box center [601, 342] width 715 height 60
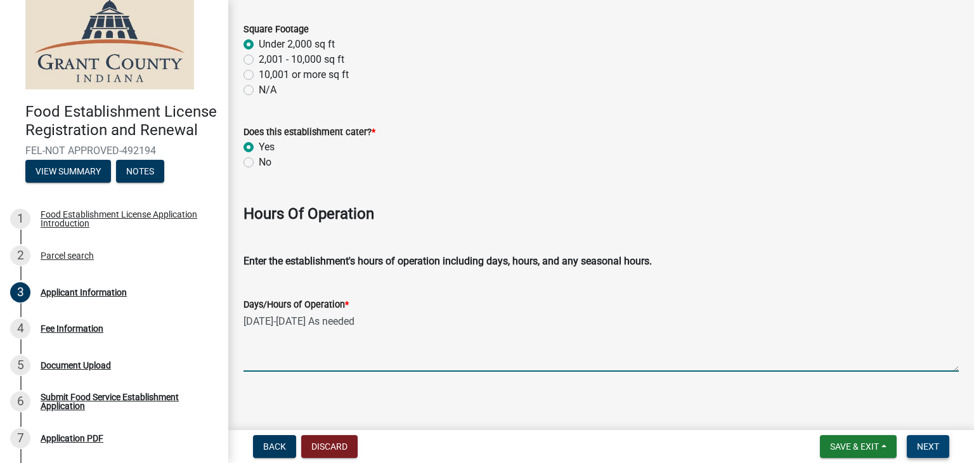
type textarea "Monday-Saturday As needed"
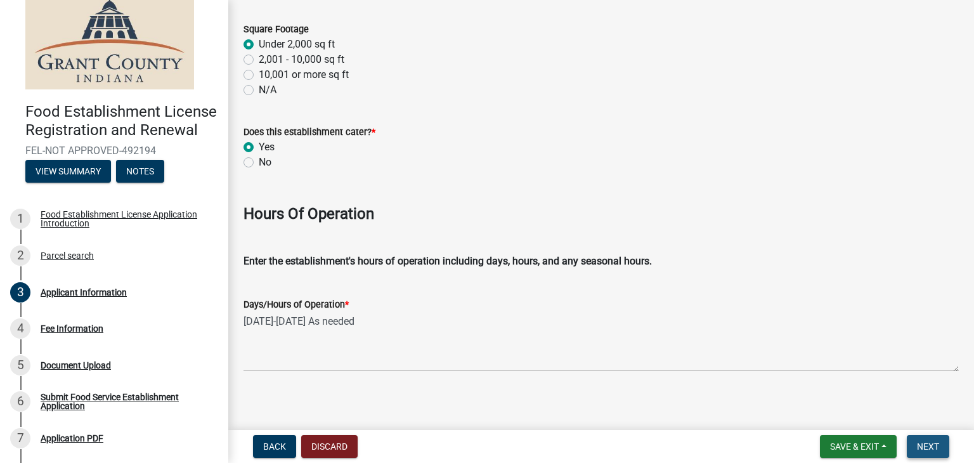
click at [927, 441] on span "Next" at bounding box center [928, 446] width 22 height 10
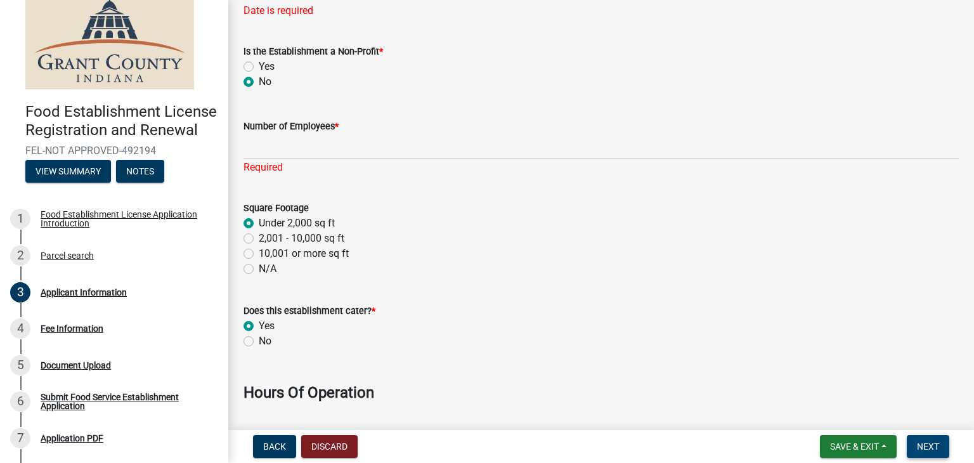
scroll to position [1633, 0]
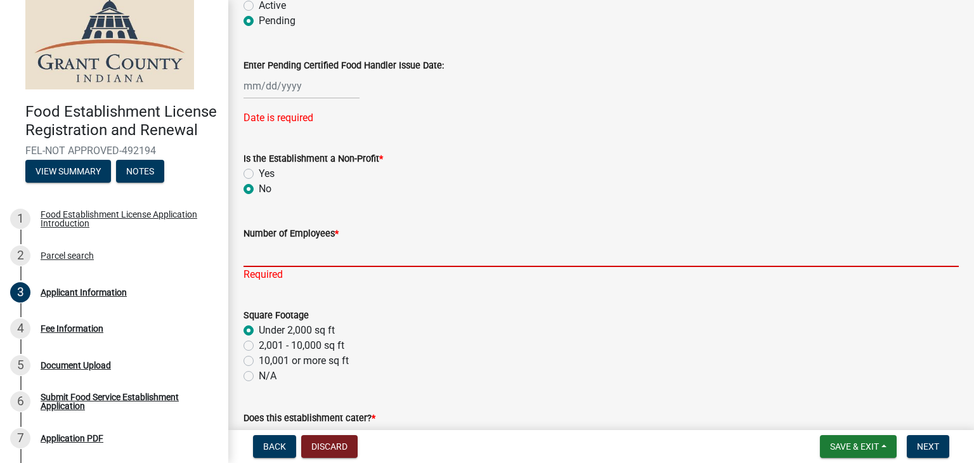
click at [303, 251] on input "Number of Employees *" at bounding box center [601, 254] width 715 height 26
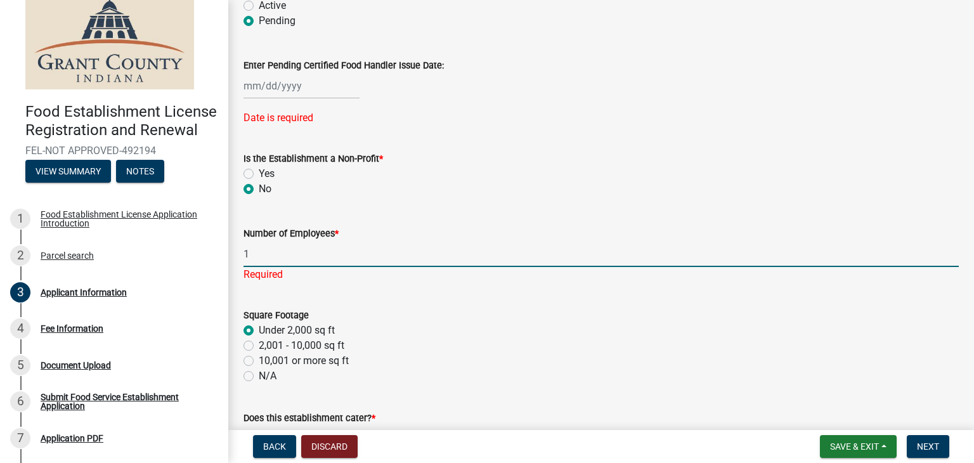
type input "1"
click at [274, 88] on div at bounding box center [302, 86] width 116 height 26
select select "10"
select select "2025"
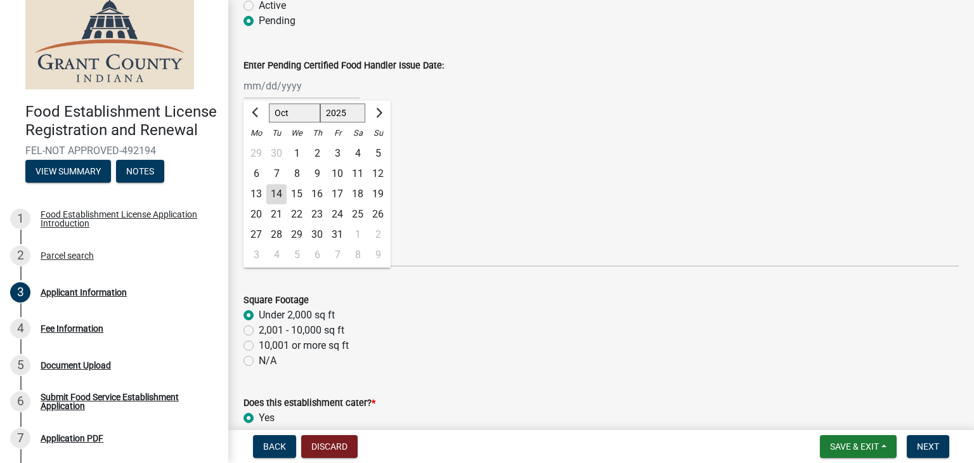
click at [340, 193] on div "17" at bounding box center [337, 195] width 20 height 20
type input "10/17/2025"
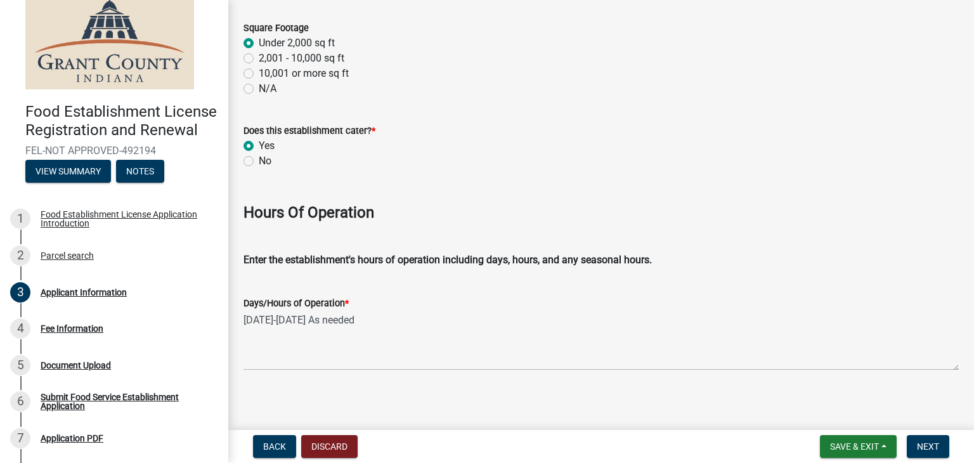
scroll to position [1885, 0]
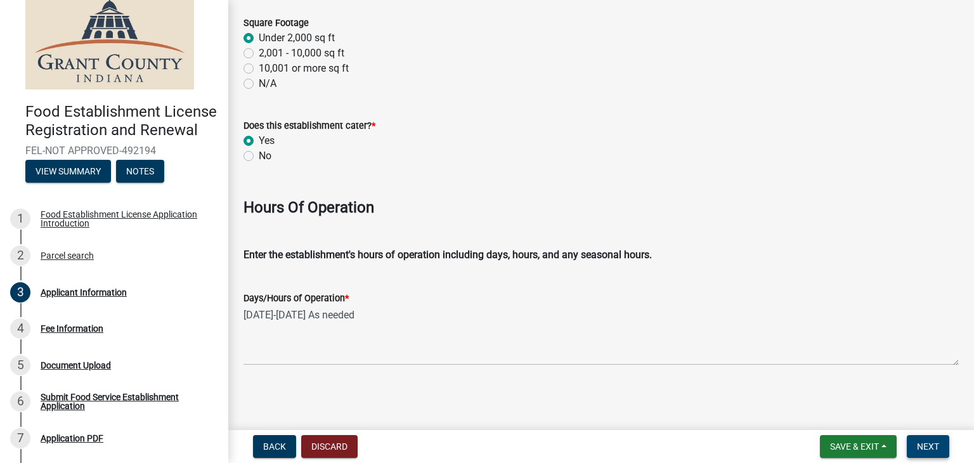
click at [929, 441] on span "Next" at bounding box center [928, 446] width 22 height 10
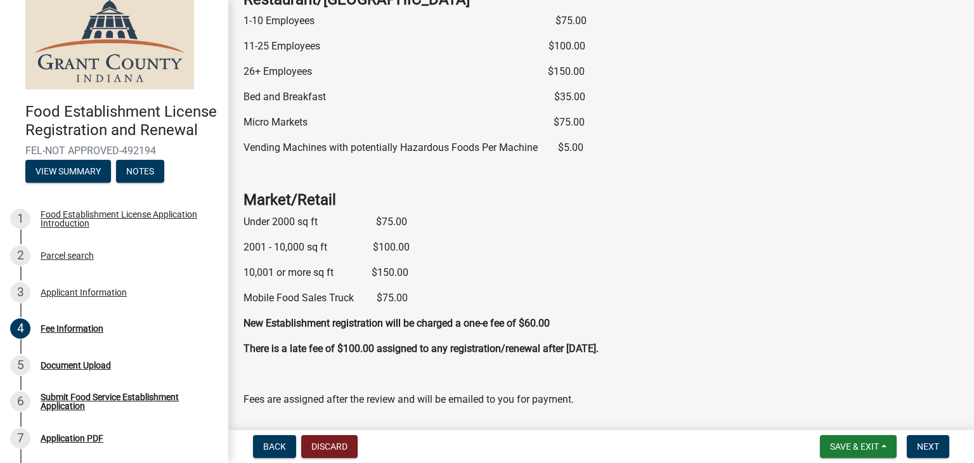
scroll to position [145, 0]
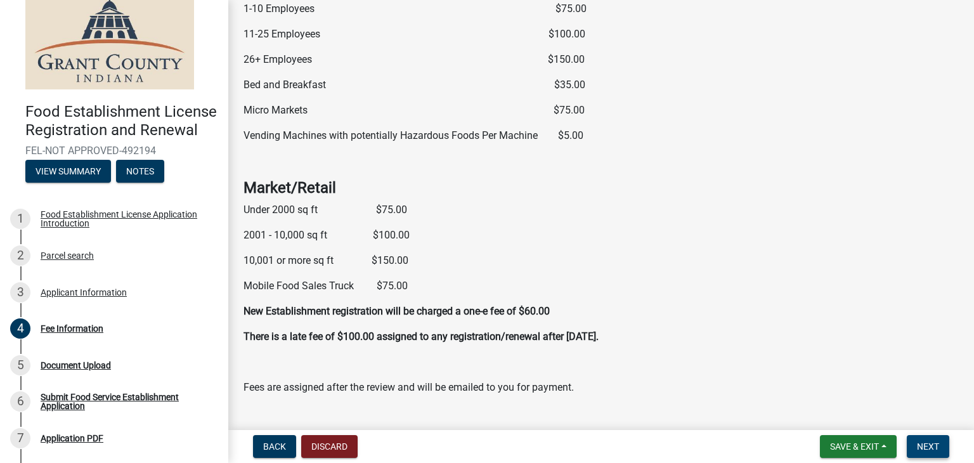
click at [926, 443] on span "Next" at bounding box center [928, 446] width 22 height 10
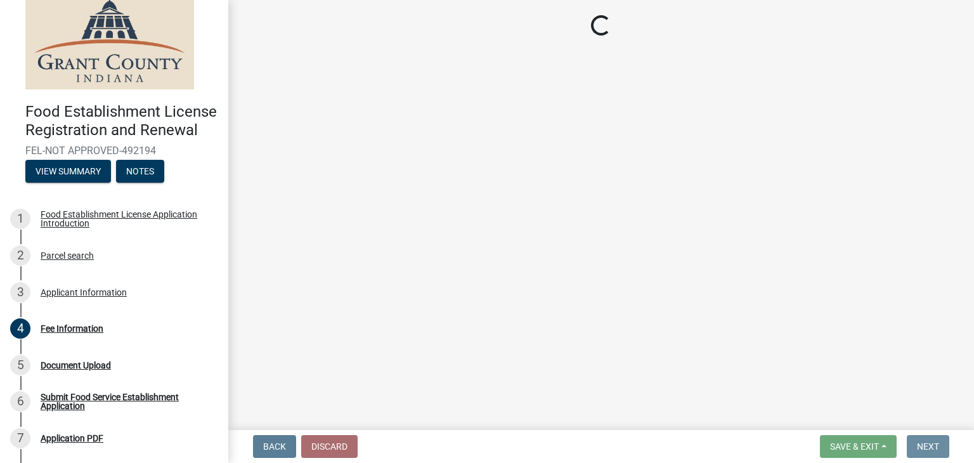
scroll to position [0, 0]
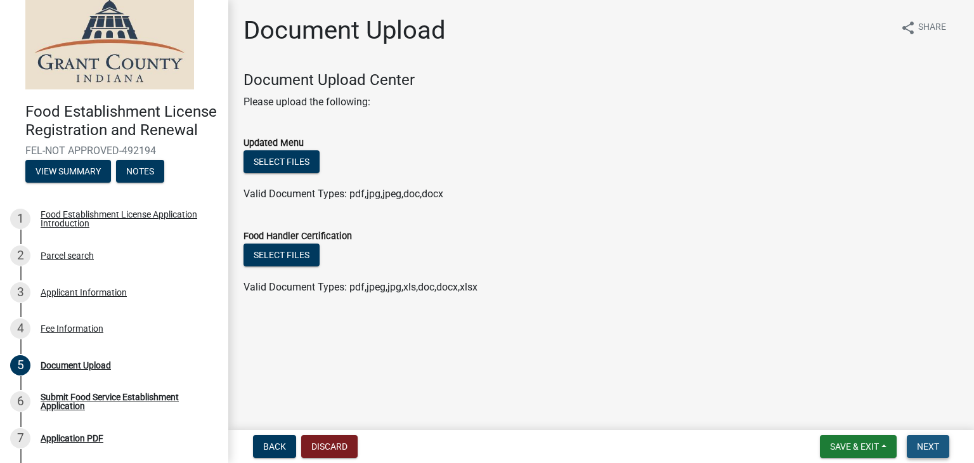
click at [927, 448] on span "Next" at bounding box center [928, 446] width 22 height 10
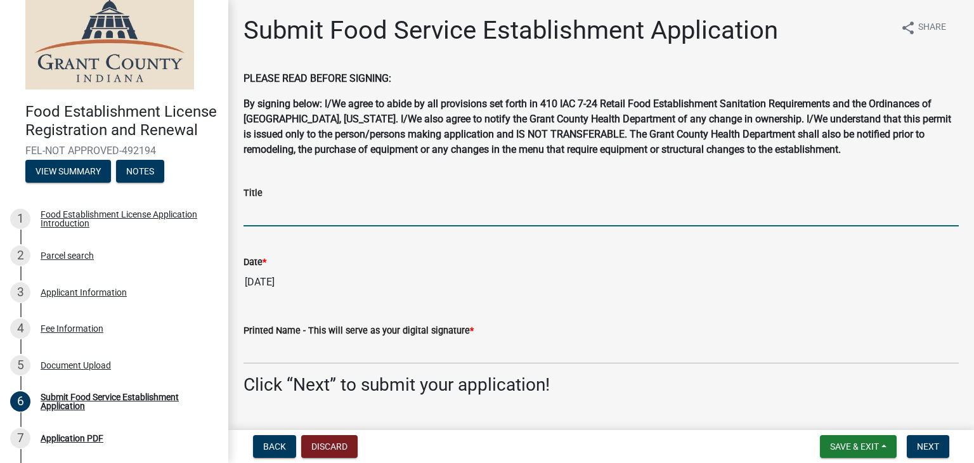
click at [254, 208] on input "Title" at bounding box center [601, 213] width 715 height 26
type input "Owner"
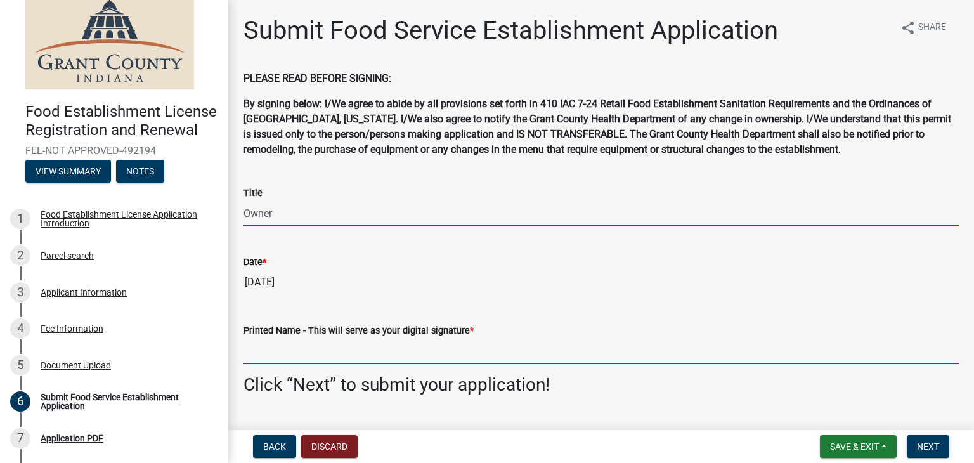
click at [270, 349] on input "Printed Name - This will serve as your digital signature *" at bounding box center [601, 351] width 715 height 26
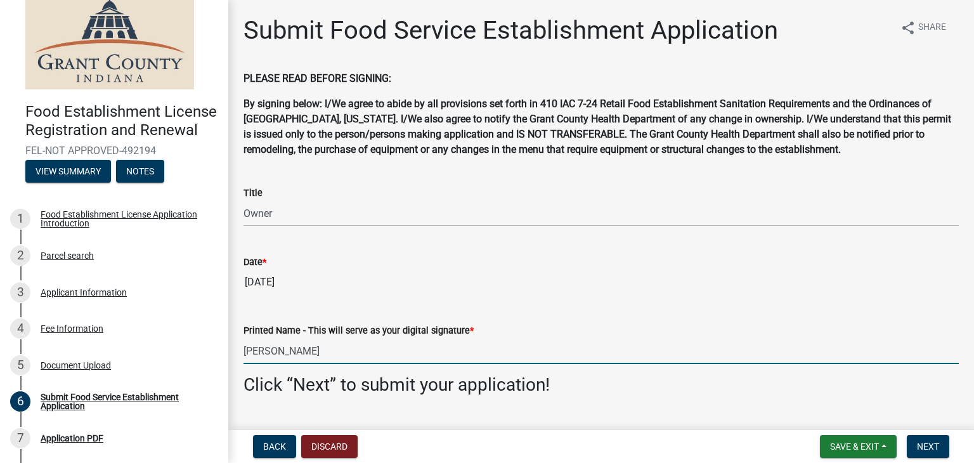
scroll to position [30, 0]
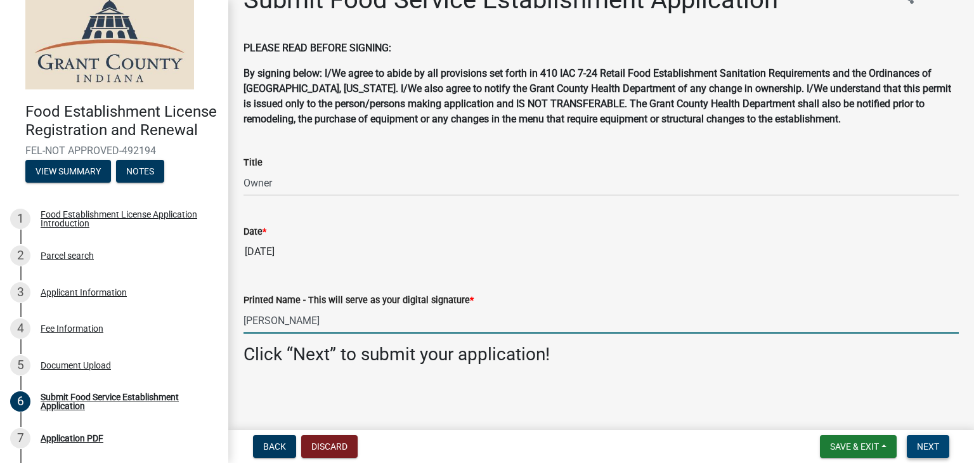
type input "[PERSON_NAME]"
click at [934, 445] on span "Next" at bounding box center [928, 446] width 22 height 10
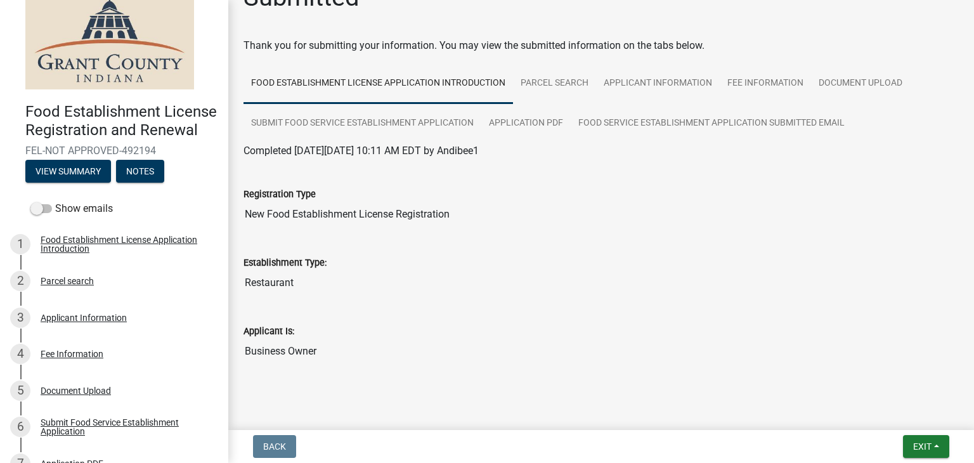
scroll to position [56, 0]
